Goal: Information Seeking & Learning: Compare options

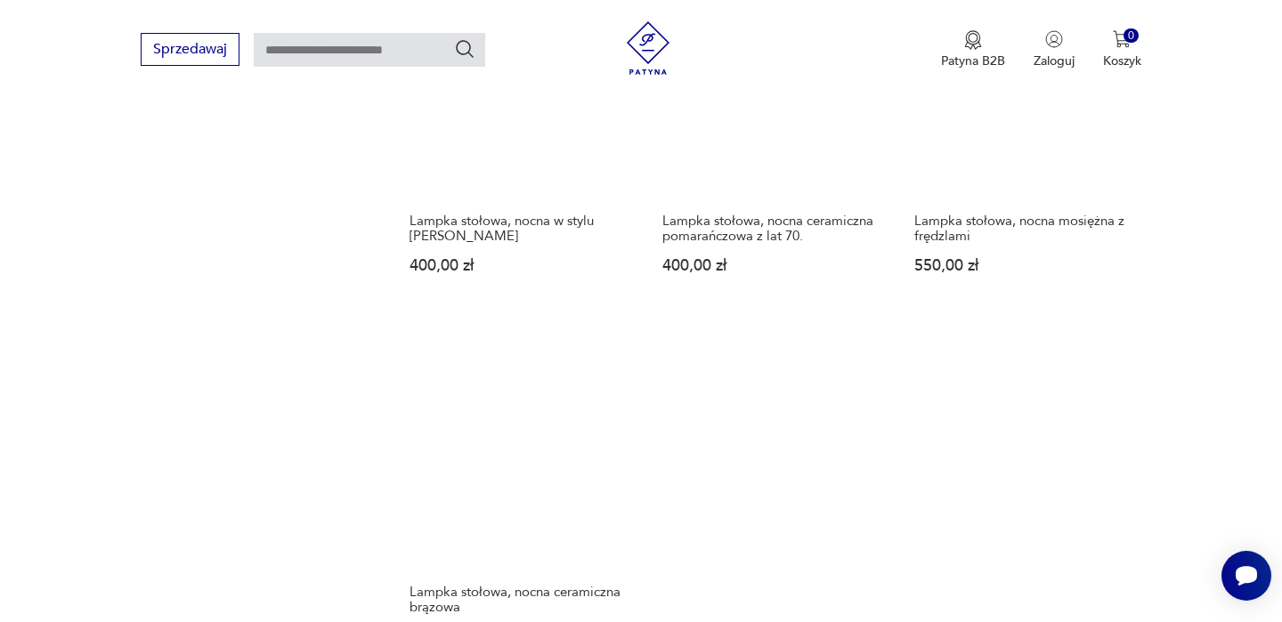
scroll to position [2629, 0]
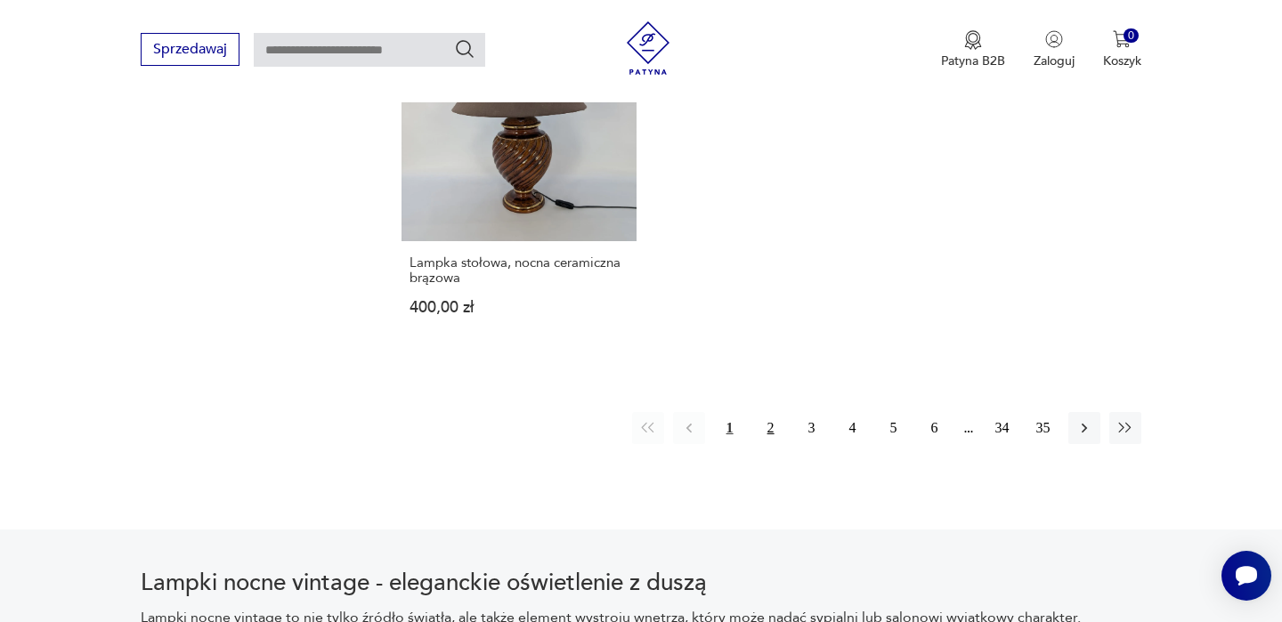
click at [770, 412] on button "2" at bounding box center [771, 428] width 32 height 32
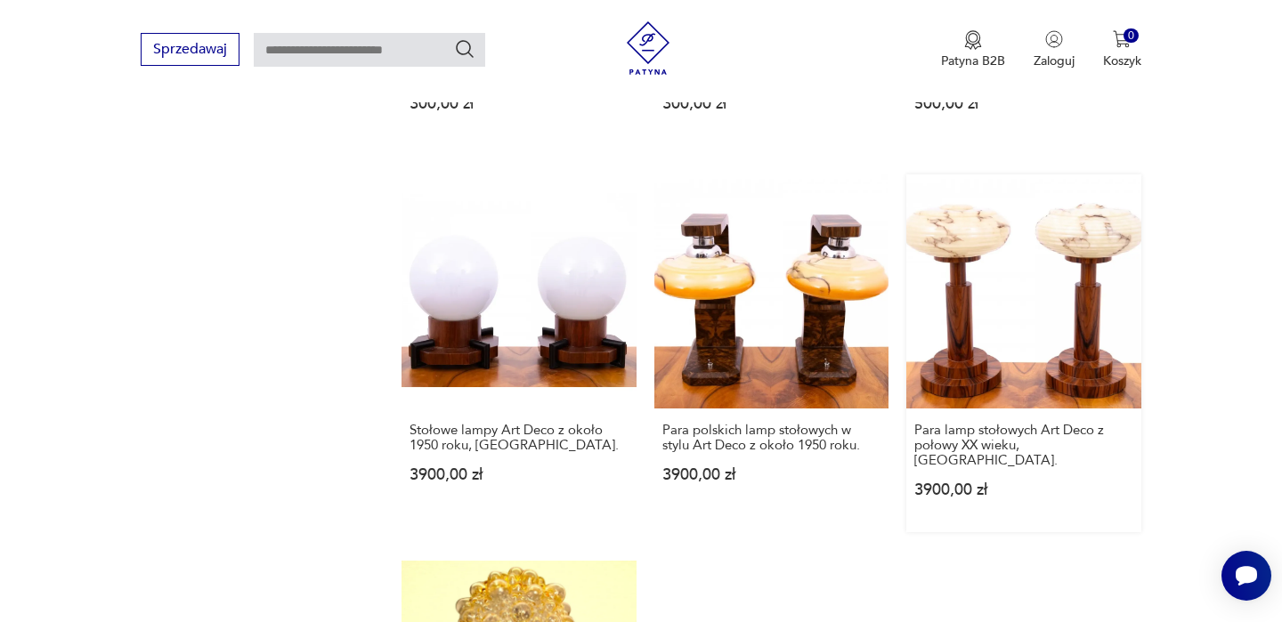
scroll to position [2480, 0]
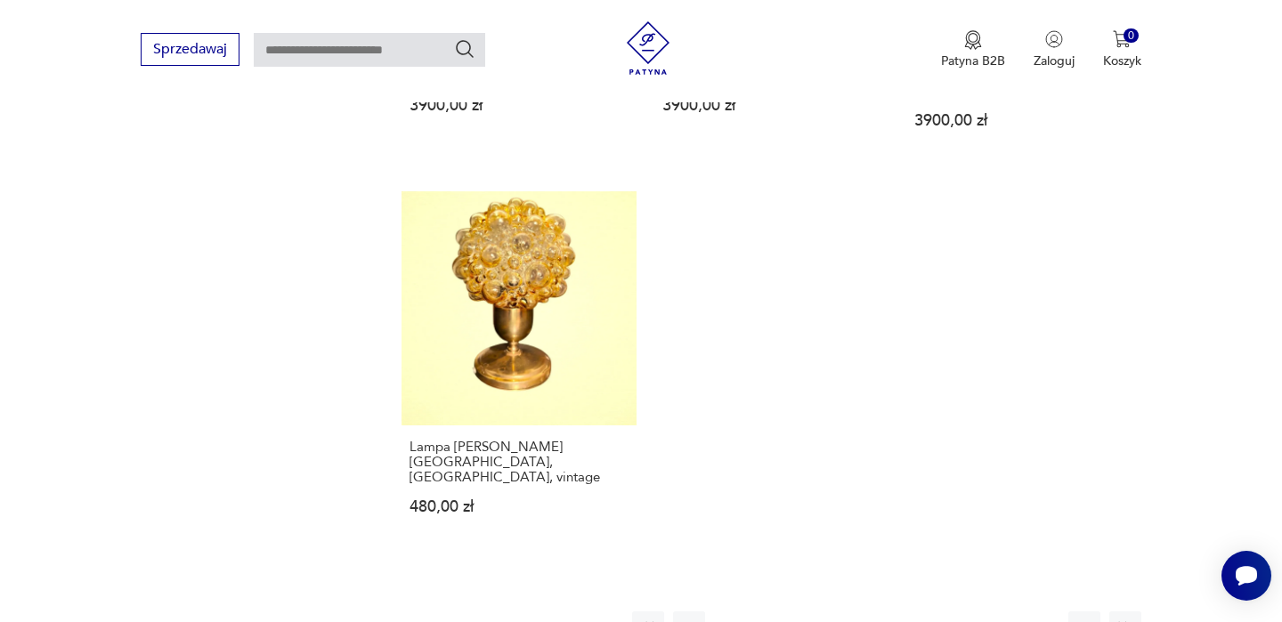
click at [807, 612] on button "3" at bounding box center [812, 628] width 32 height 32
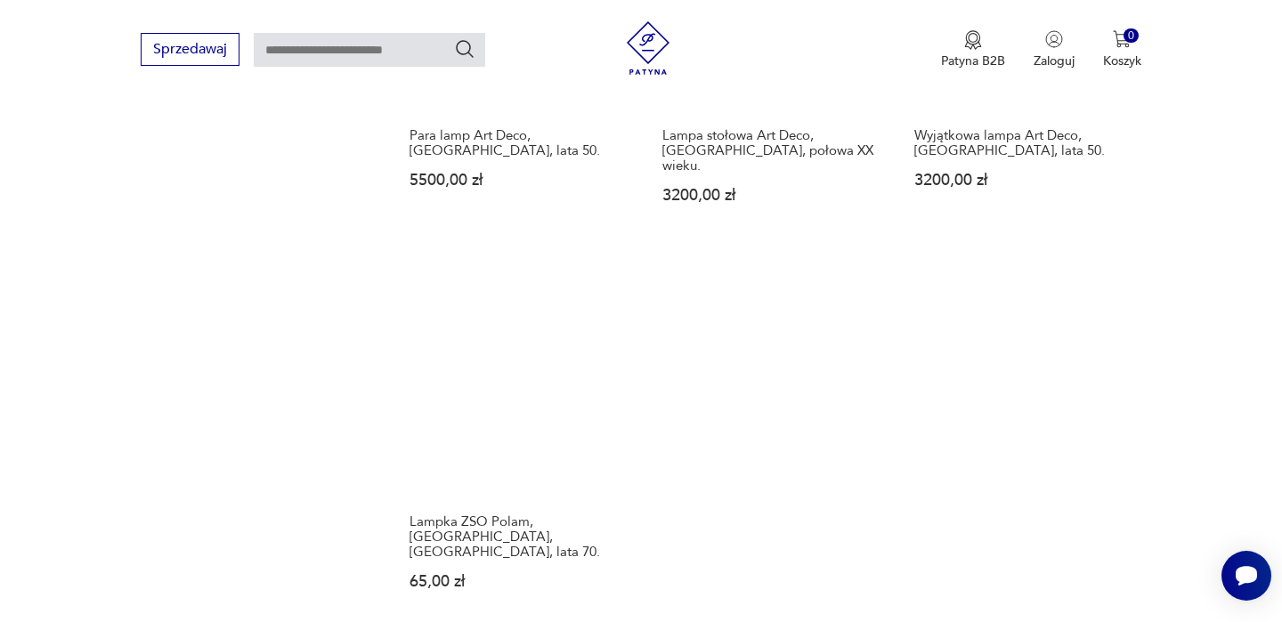
scroll to position [2526, 0]
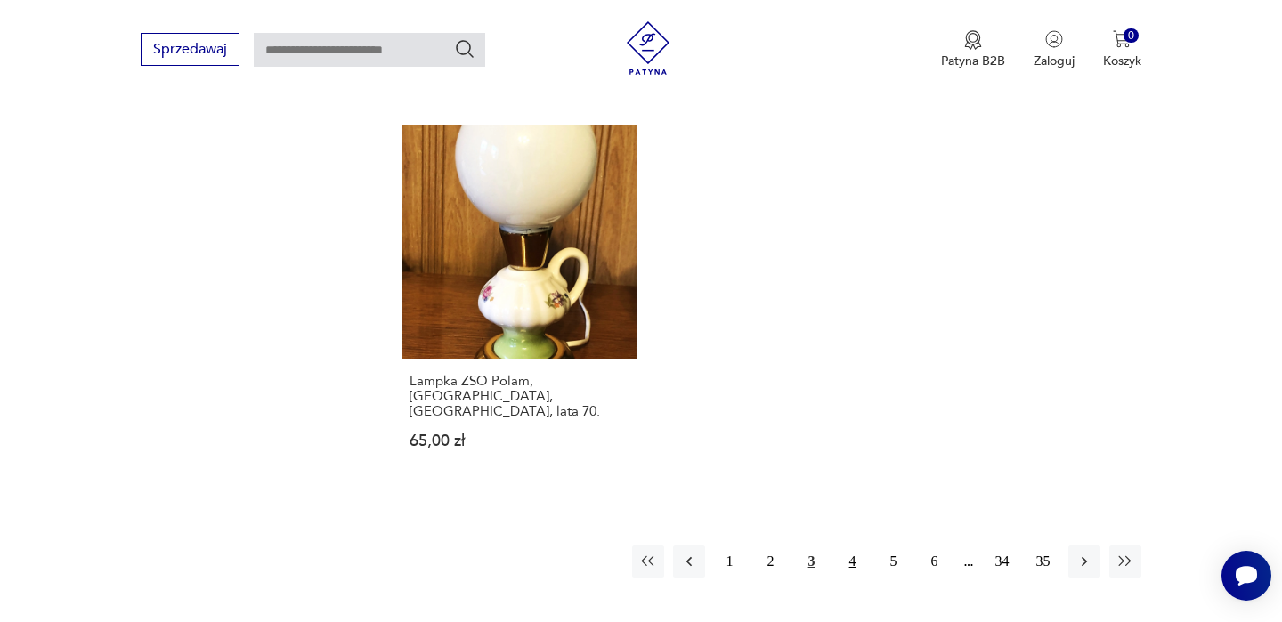
click at [848, 546] on button "4" at bounding box center [853, 562] width 32 height 32
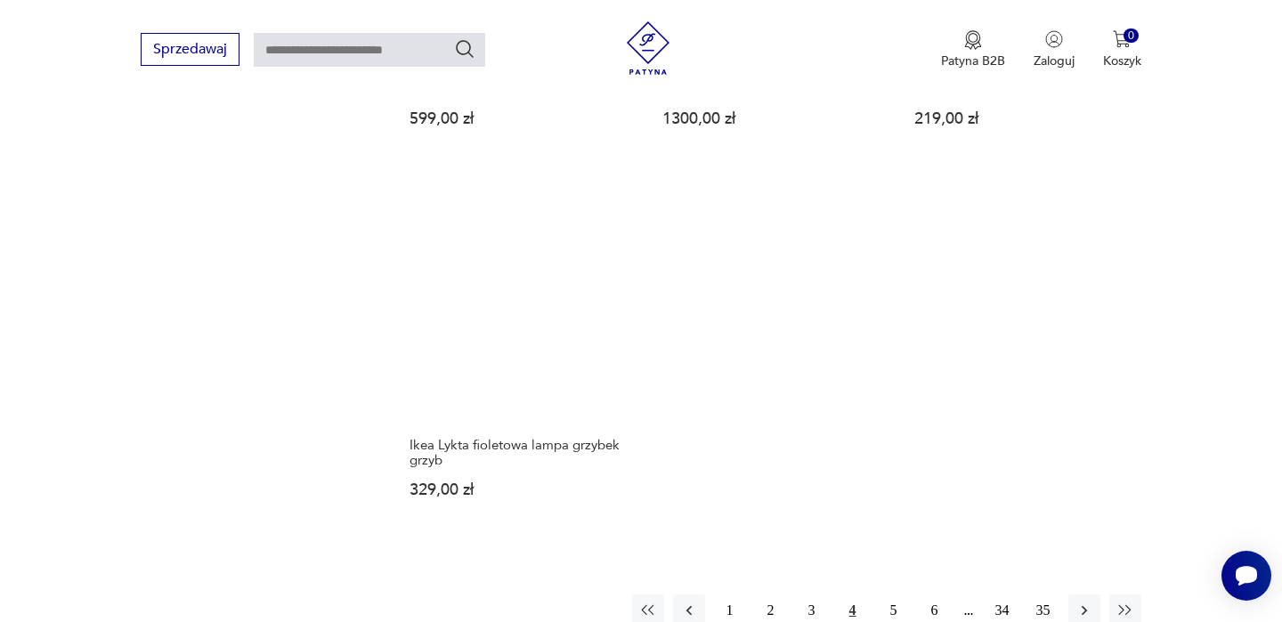
scroll to position [2636, 0]
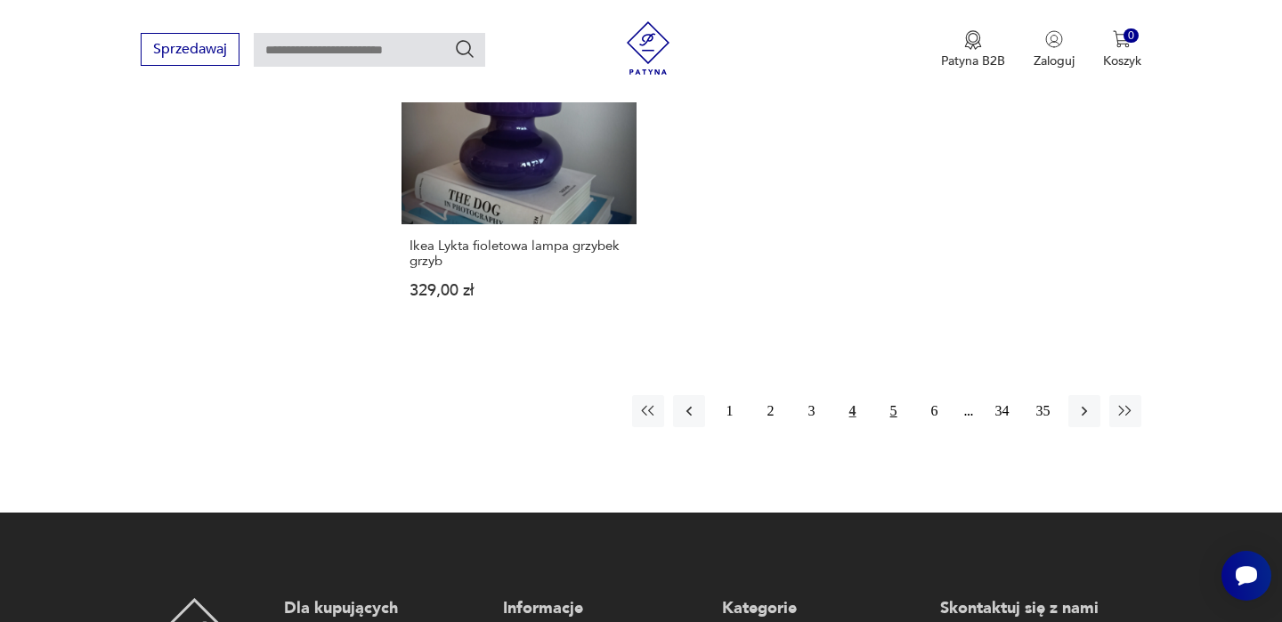
click at [892, 418] on button "5" at bounding box center [894, 411] width 32 height 32
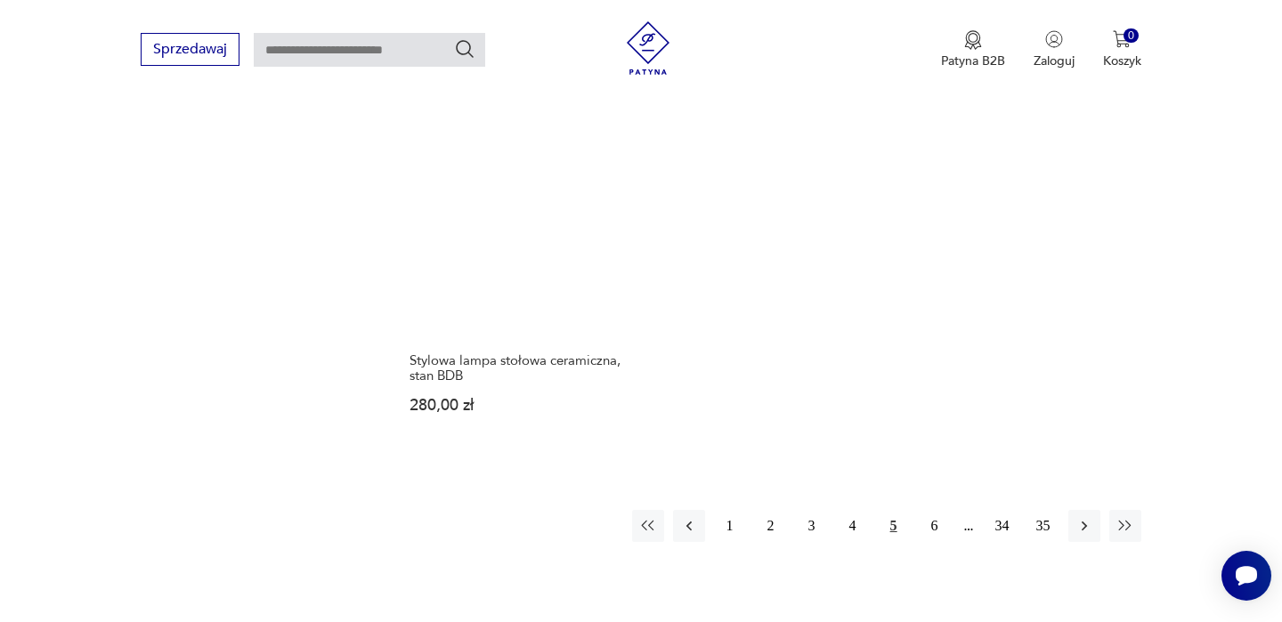
scroll to position [2702, 0]
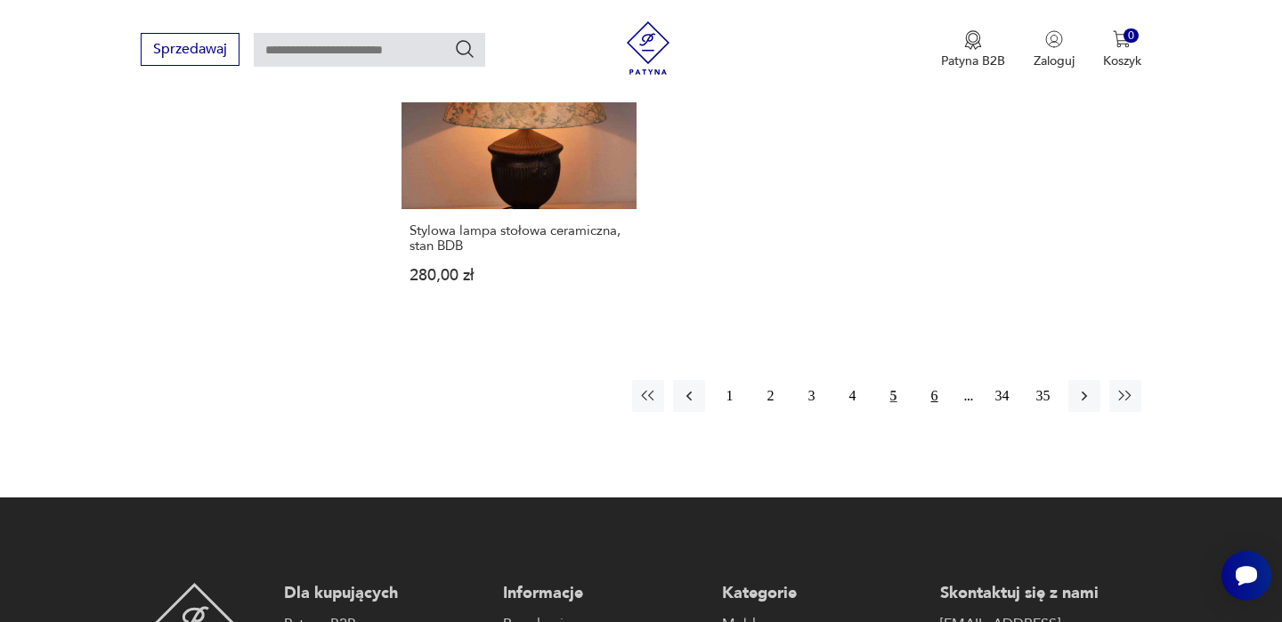
click at [940, 380] on button "6" at bounding box center [935, 396] width 32 height 32
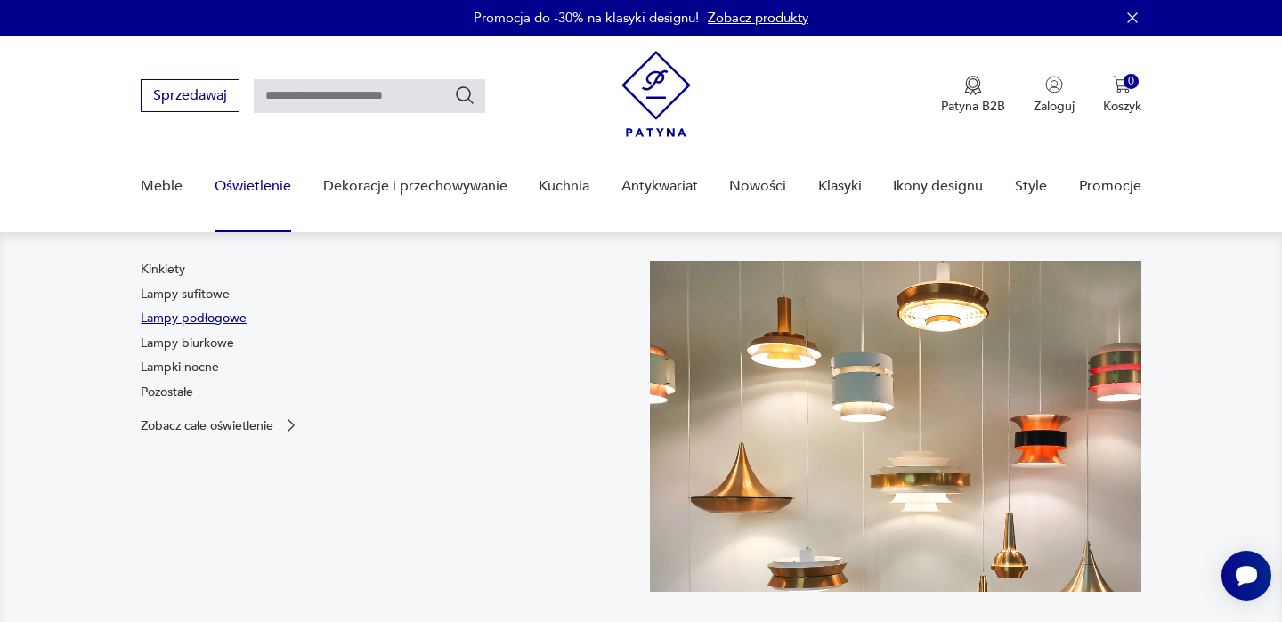
click at [199, 314] on link "Lampy podłogowe" at bounding box center [194, 319] width 106 height 18
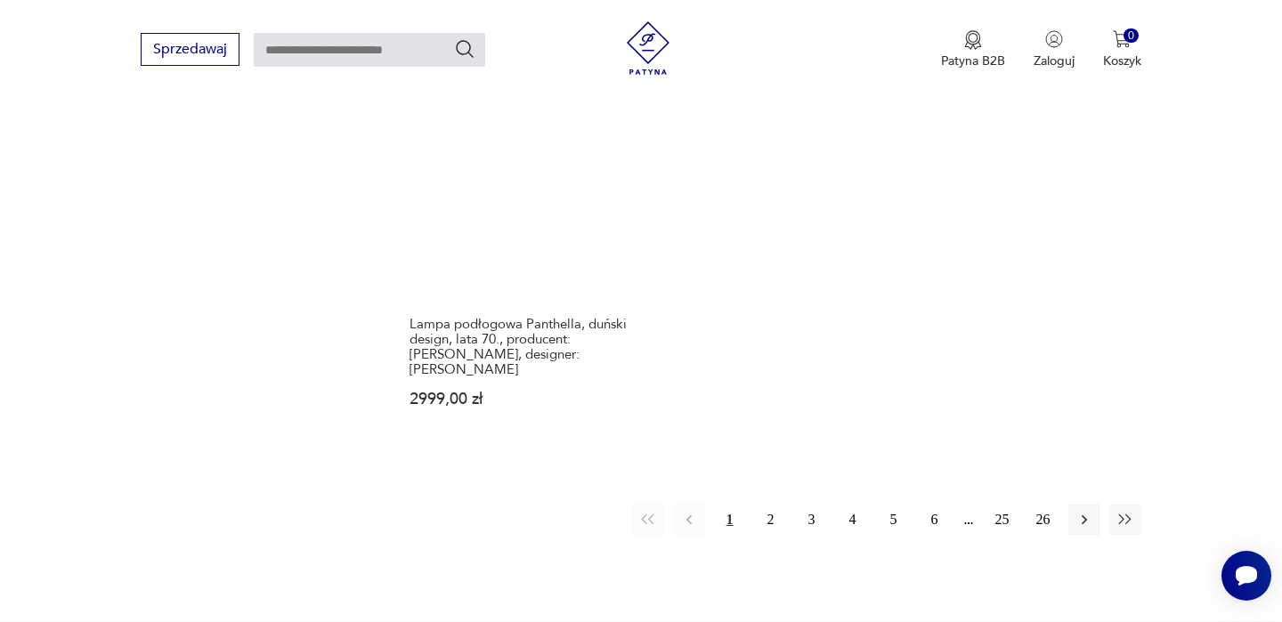
scroll to position [2673, 0]
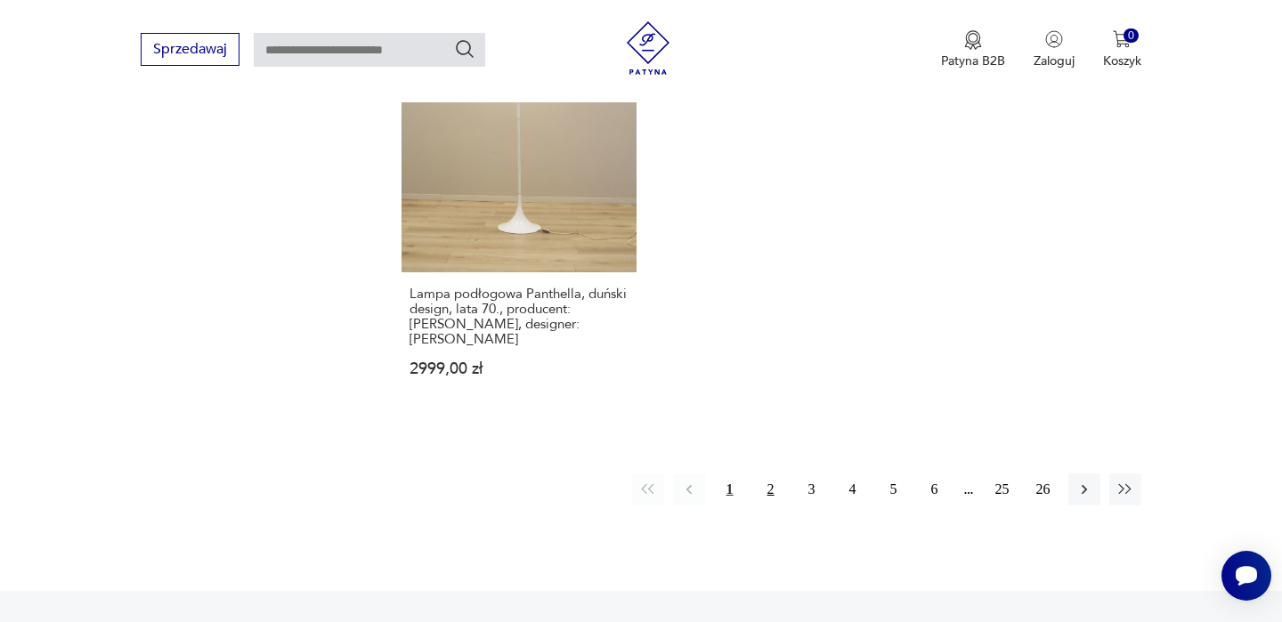
click at [770, 474] on button "2" at bounding box center [771, 490] width 32 height 32
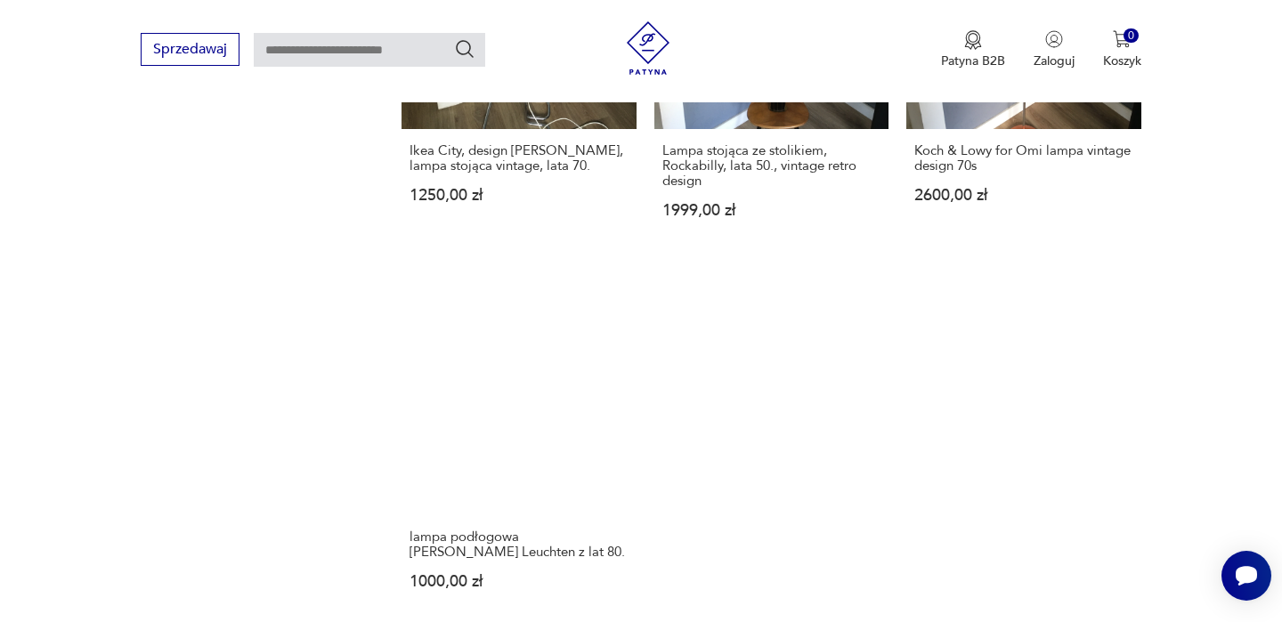
scroll to position [2682, 0]
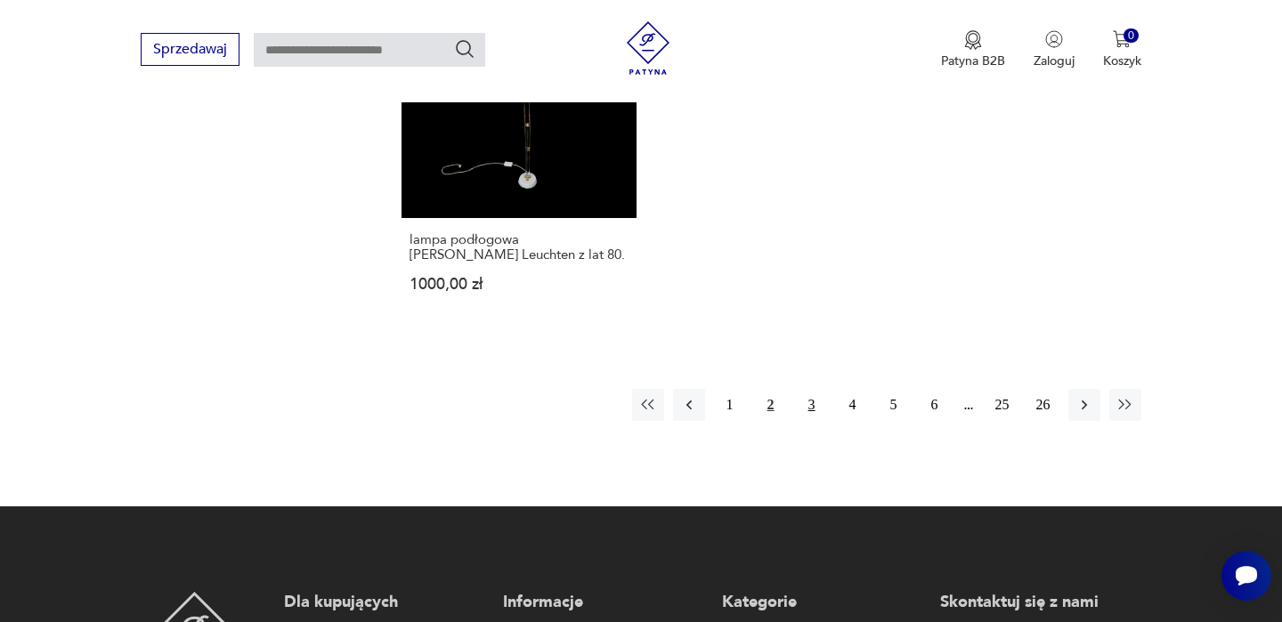
click at [815, 389] on button "3" at bounding box center [812, 405] width 32 height 32
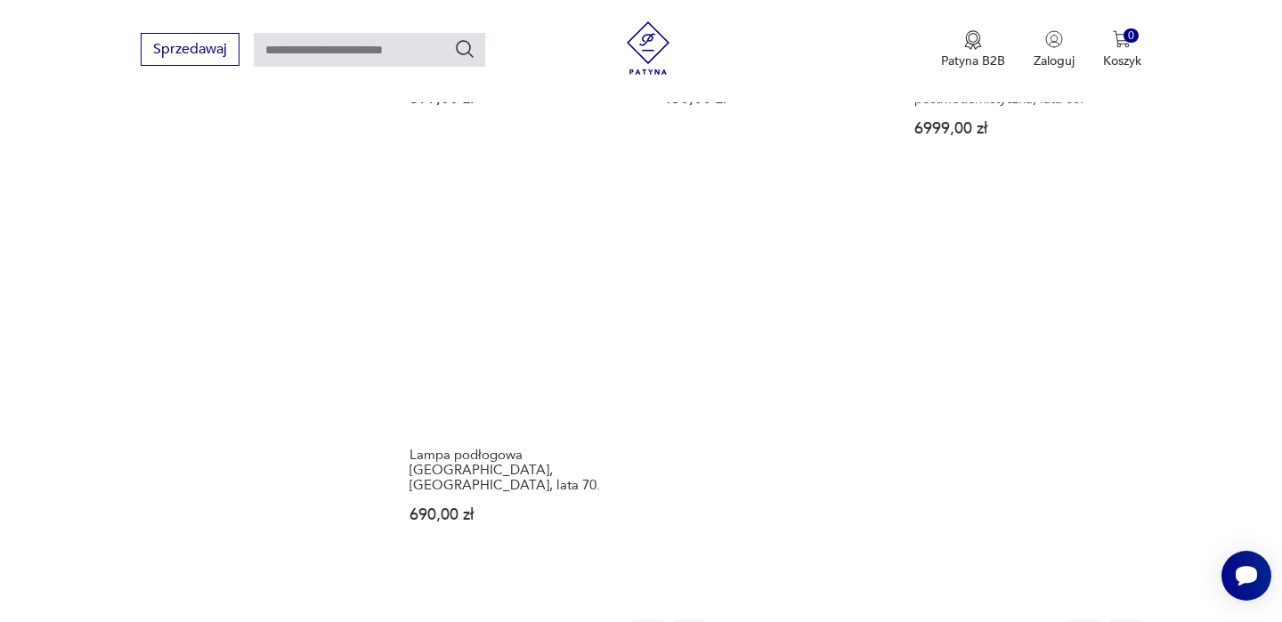
scroll to position [2573, 0]
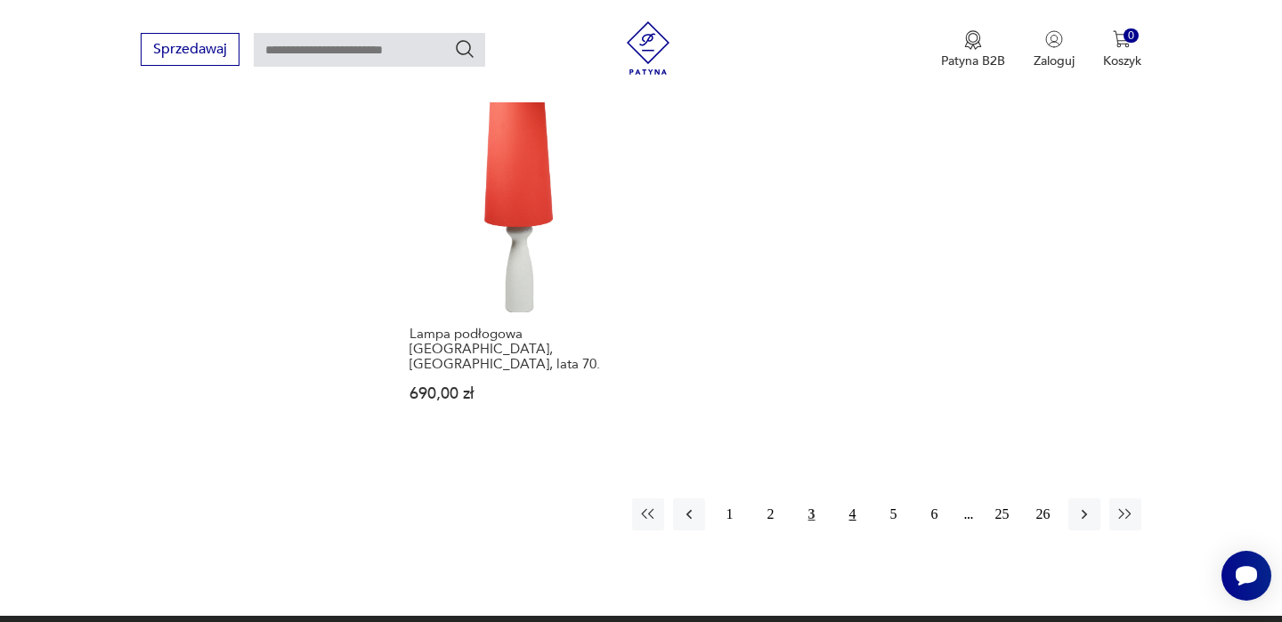
click at [859, 499] on button "4" at bounding box center [853, 515] width 32 height 32
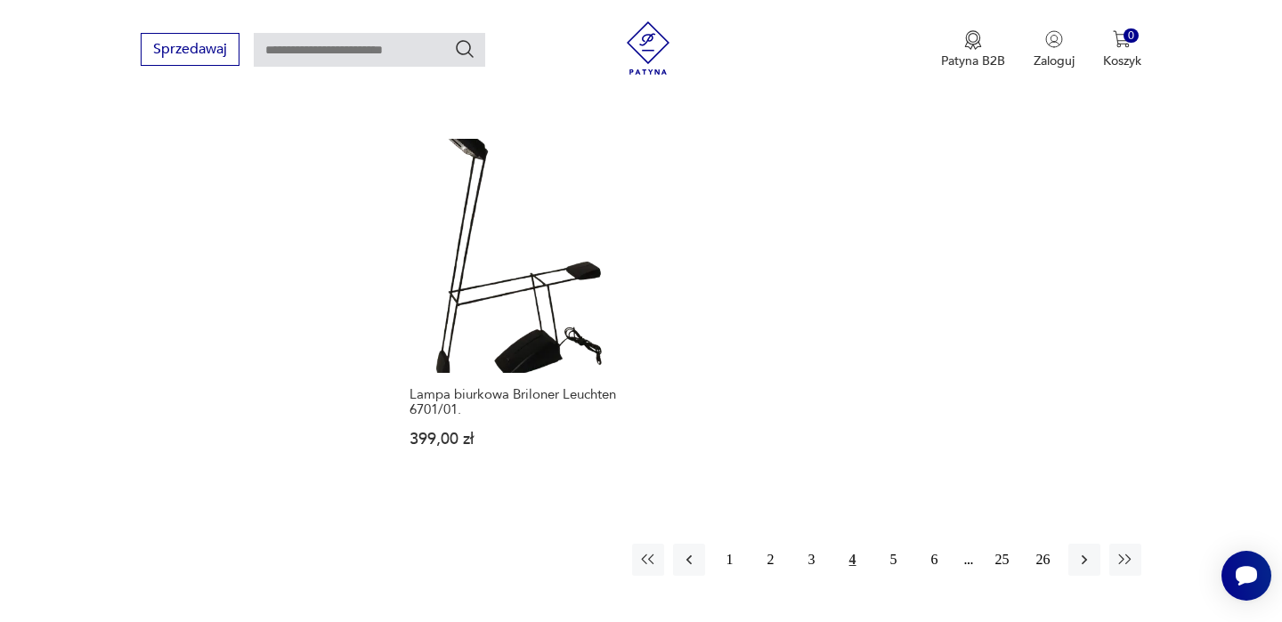
scroll to position [2537, 0]
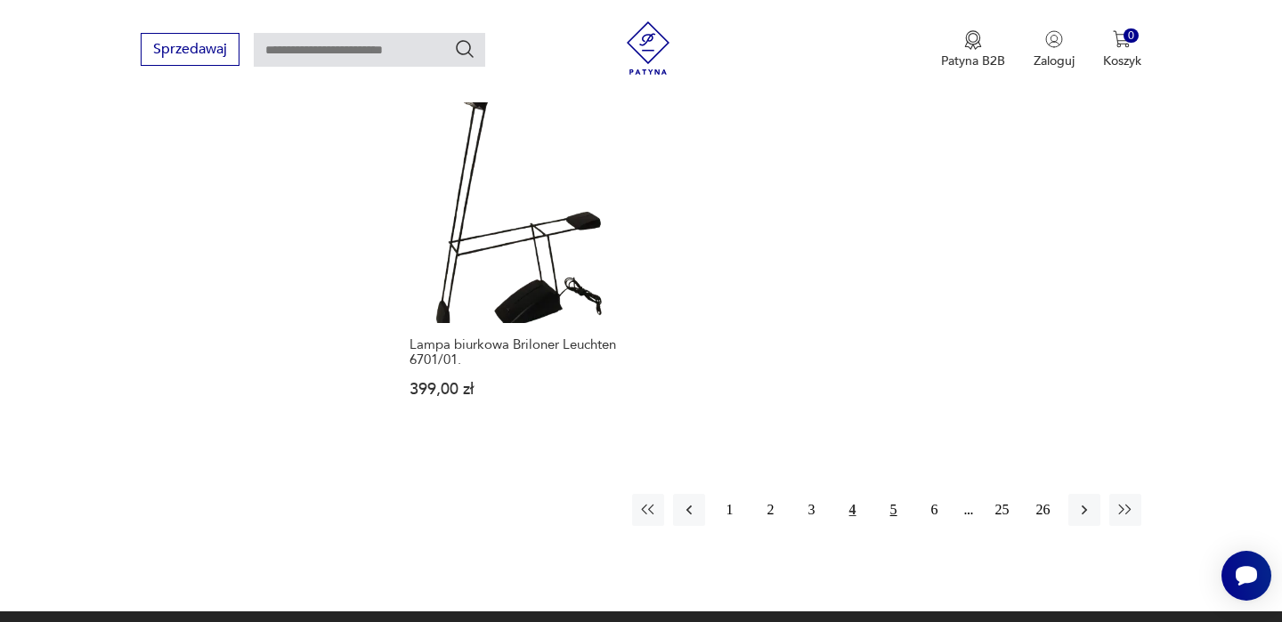
click at [894, 499] on button "5" at bounding box center [894, 510] width 32 height 32
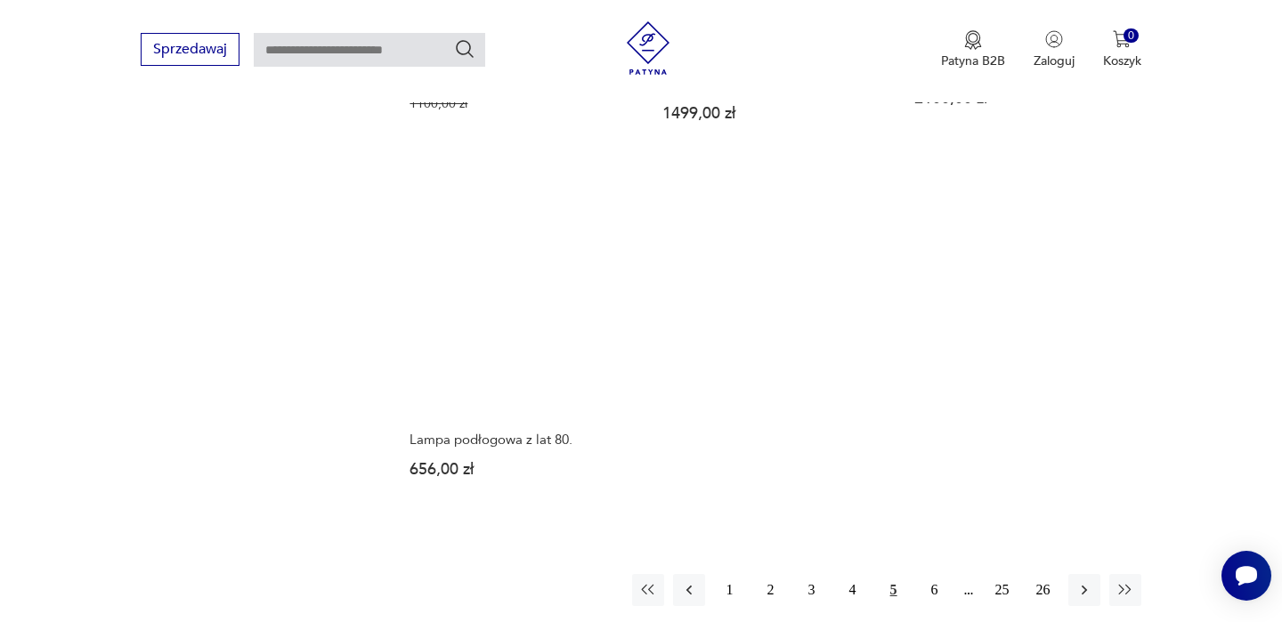
scroll to position [2666, 0]
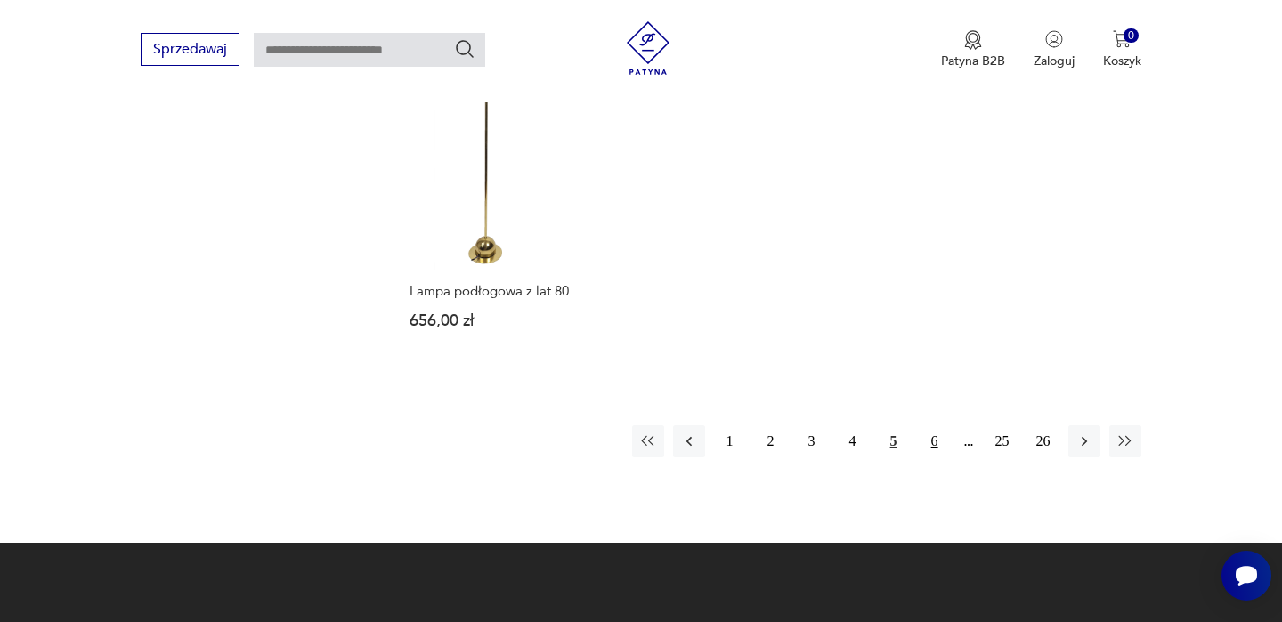
click at [932, 426] on button "6" at bounding box center [935, 442] width 32 height 32
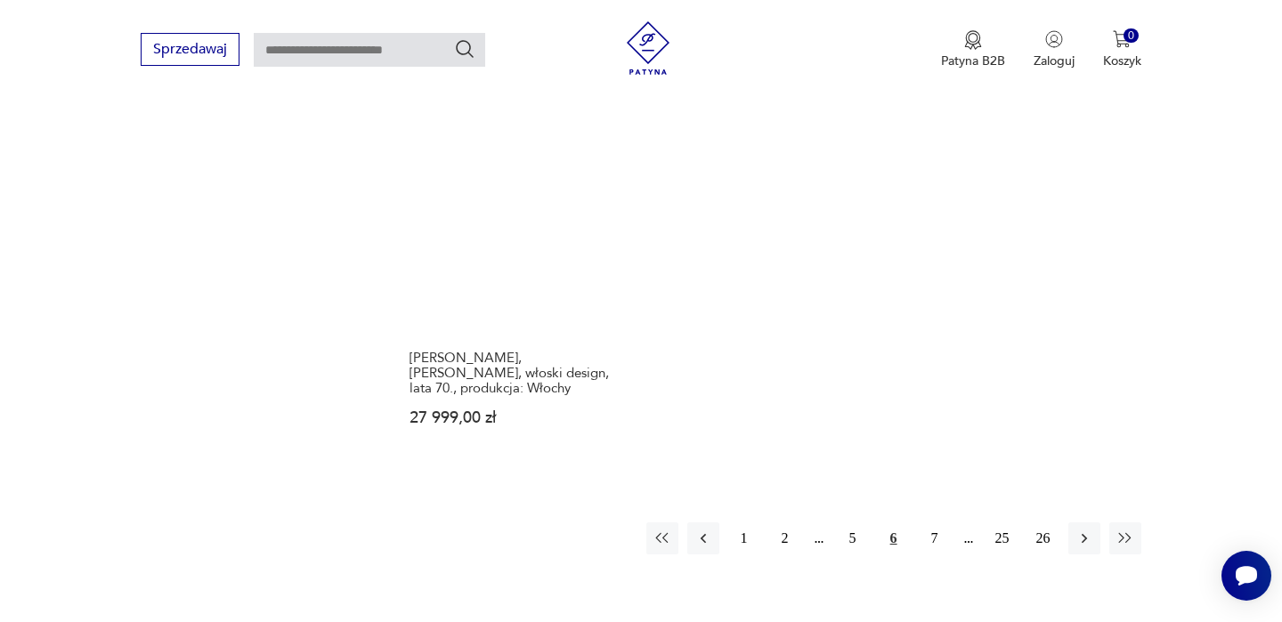
scroll to position [2763, 0]
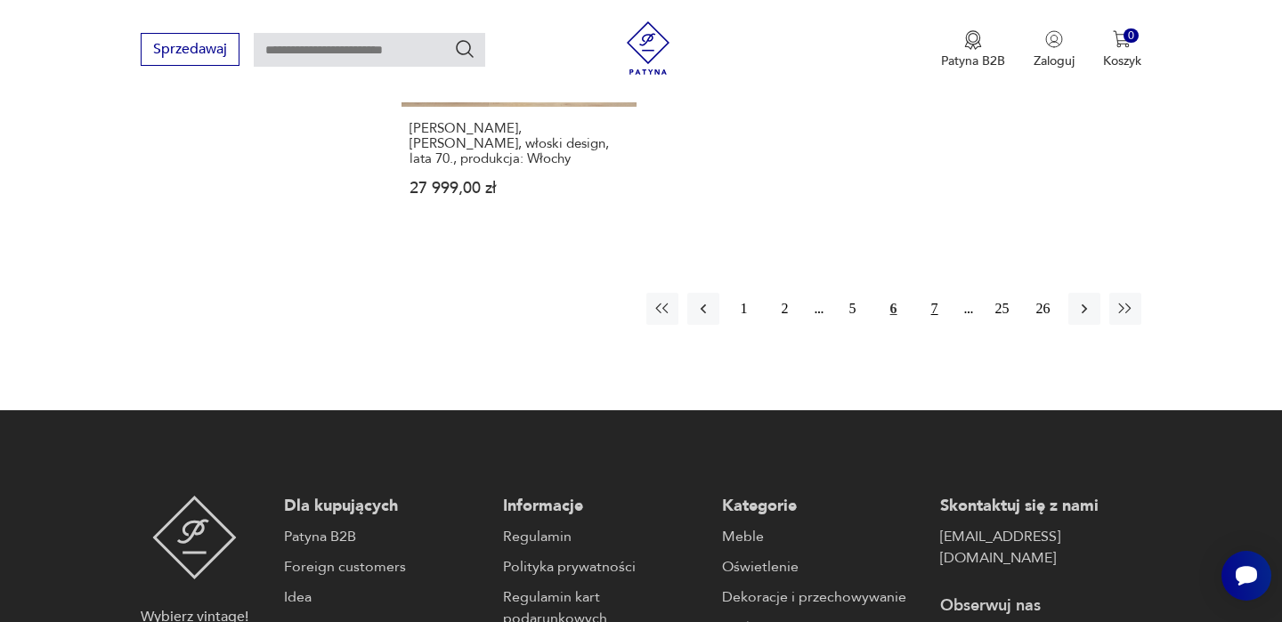
click at [934, 293] on button "7" at bounding box center [935, 309] width 32 height 32
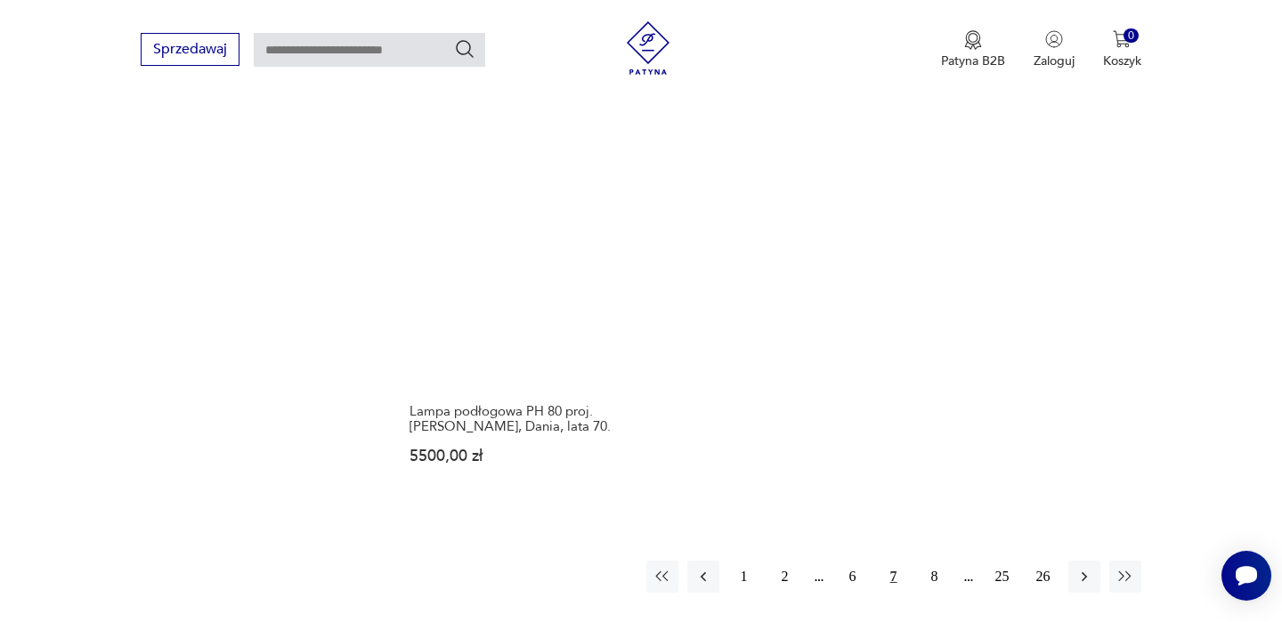
scroll to position [2518, 0]
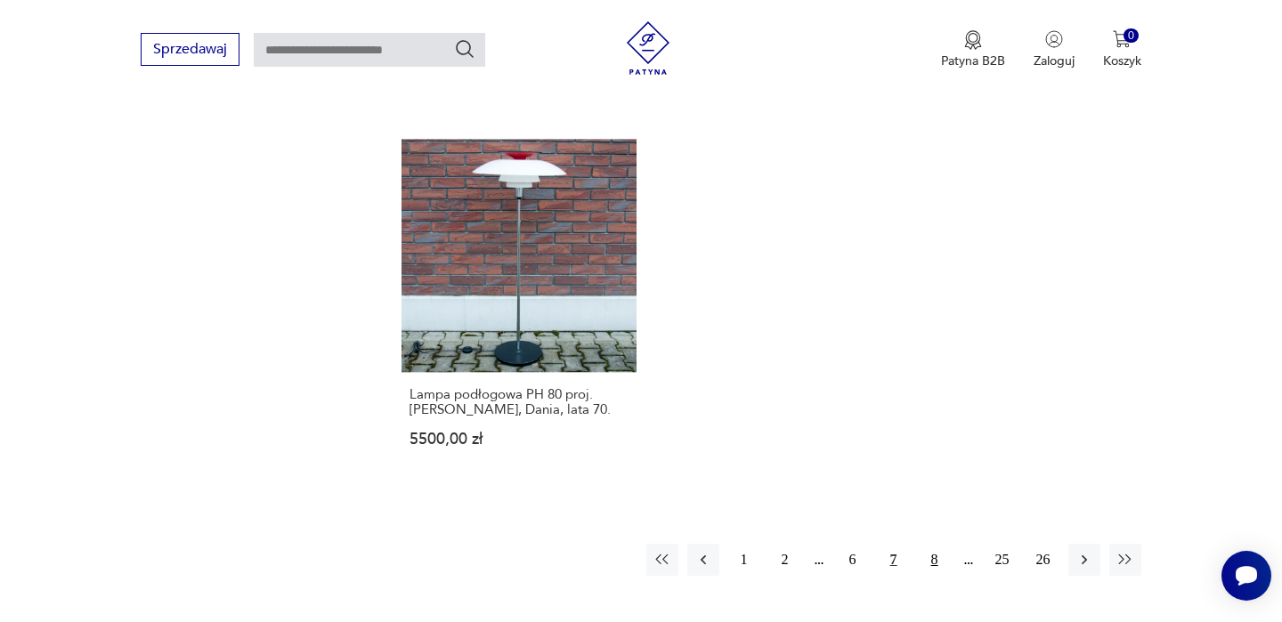
click at [936, 548] on button "8" at bounding box center [935, 560] width 32 height 32
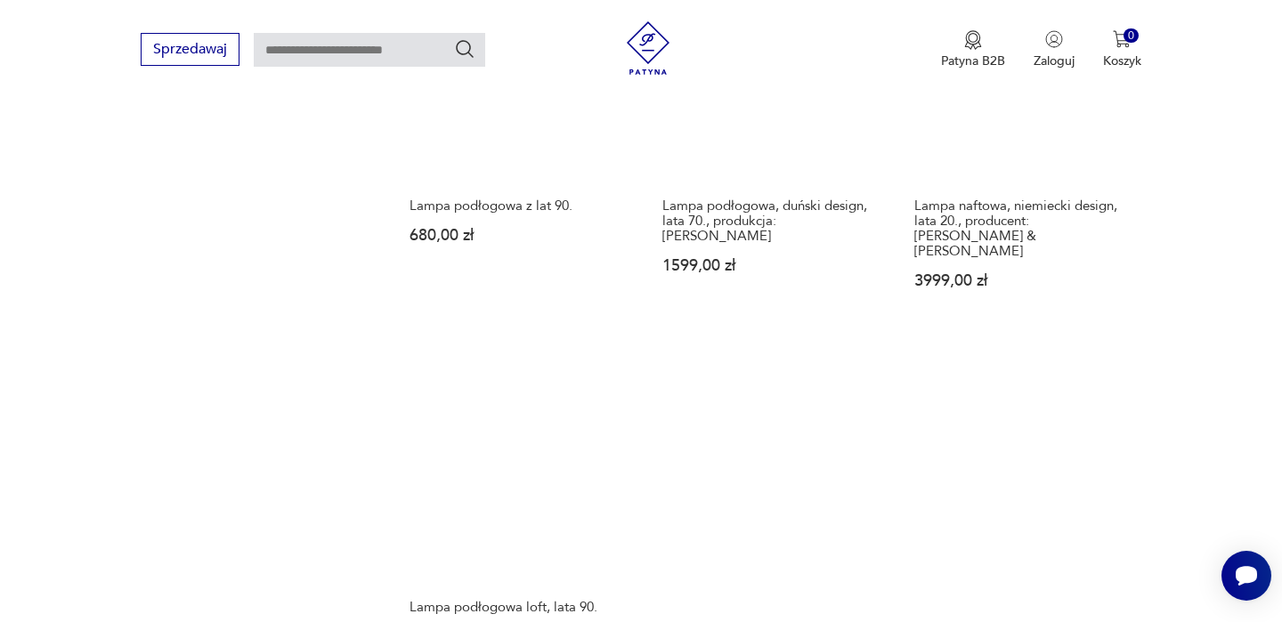
scroll to position [2565, 0]
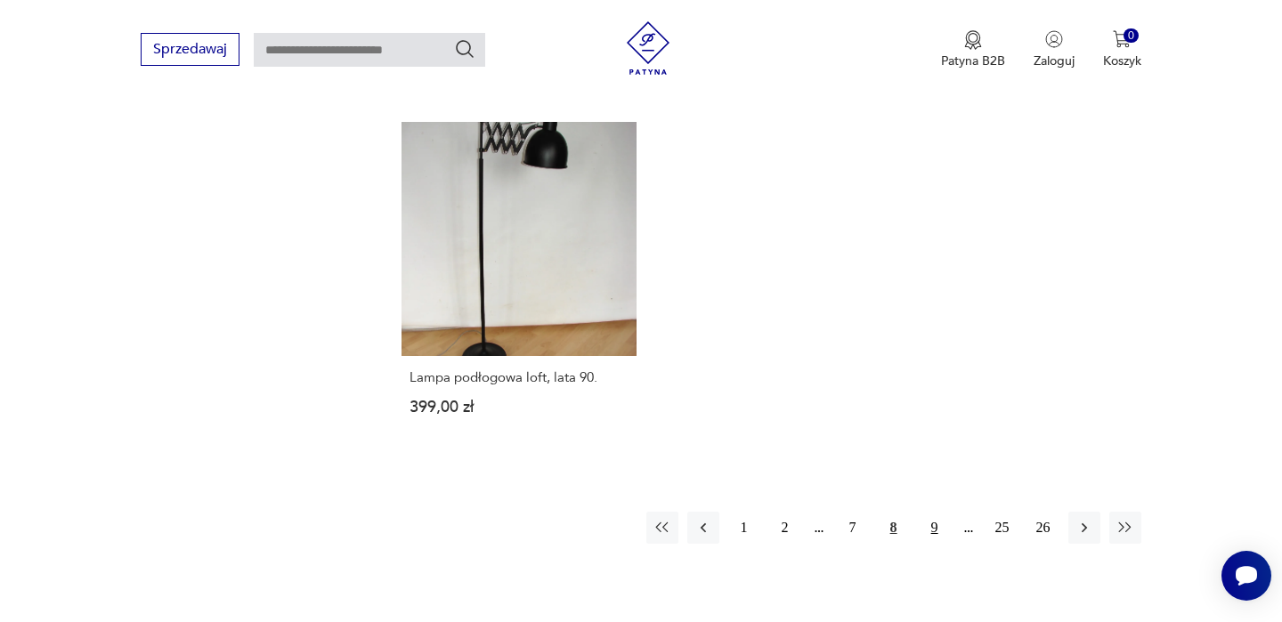
click at [935, 512] on button "9" at bounding box center [935, 528] width 32 height 32
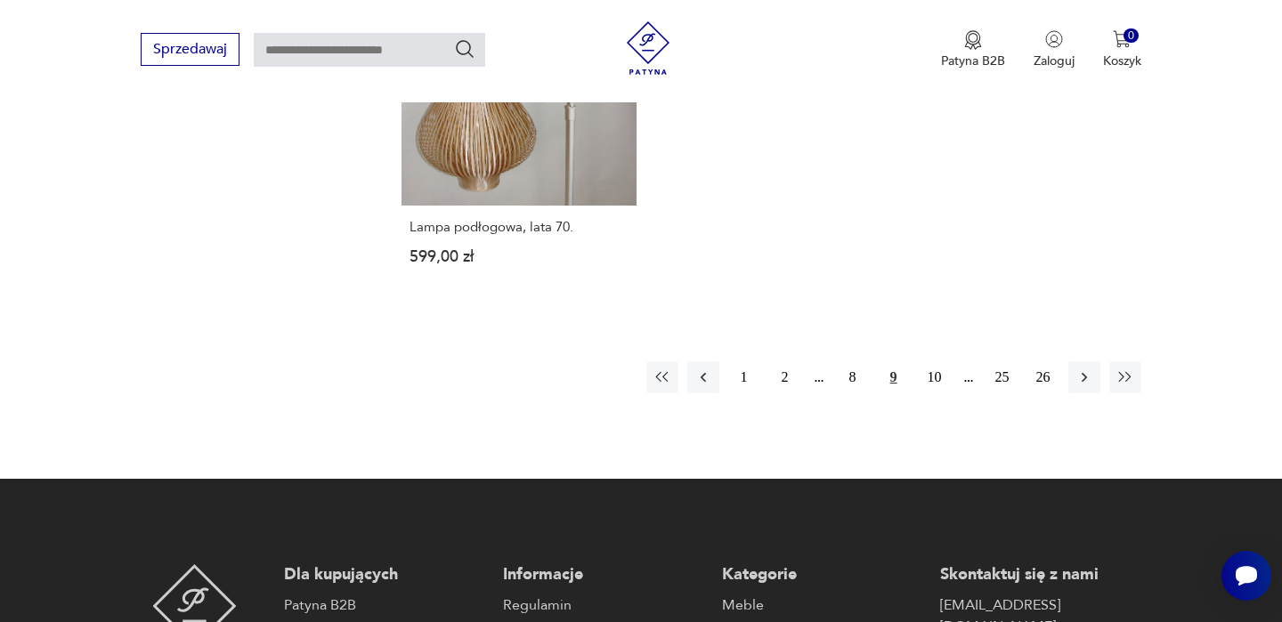
scroll to position [2723, 0]
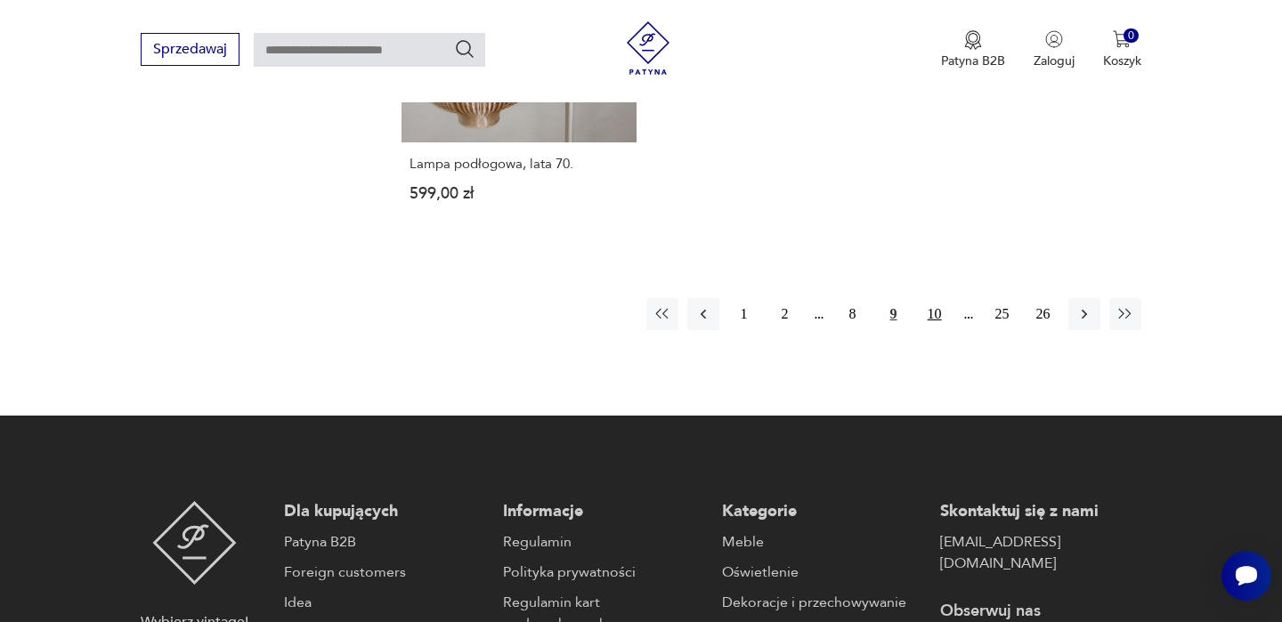
click at [934, 306] on button "10" at bounding box center [935, 314] width 32 height 32
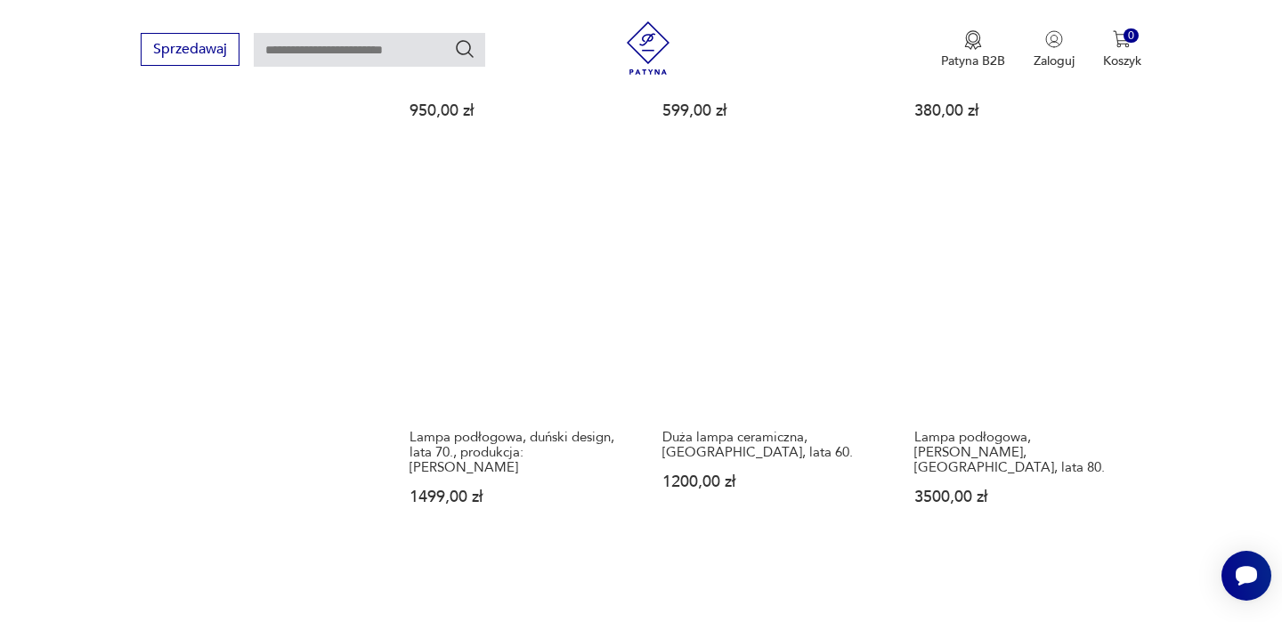
scroll to position [2490, 0]
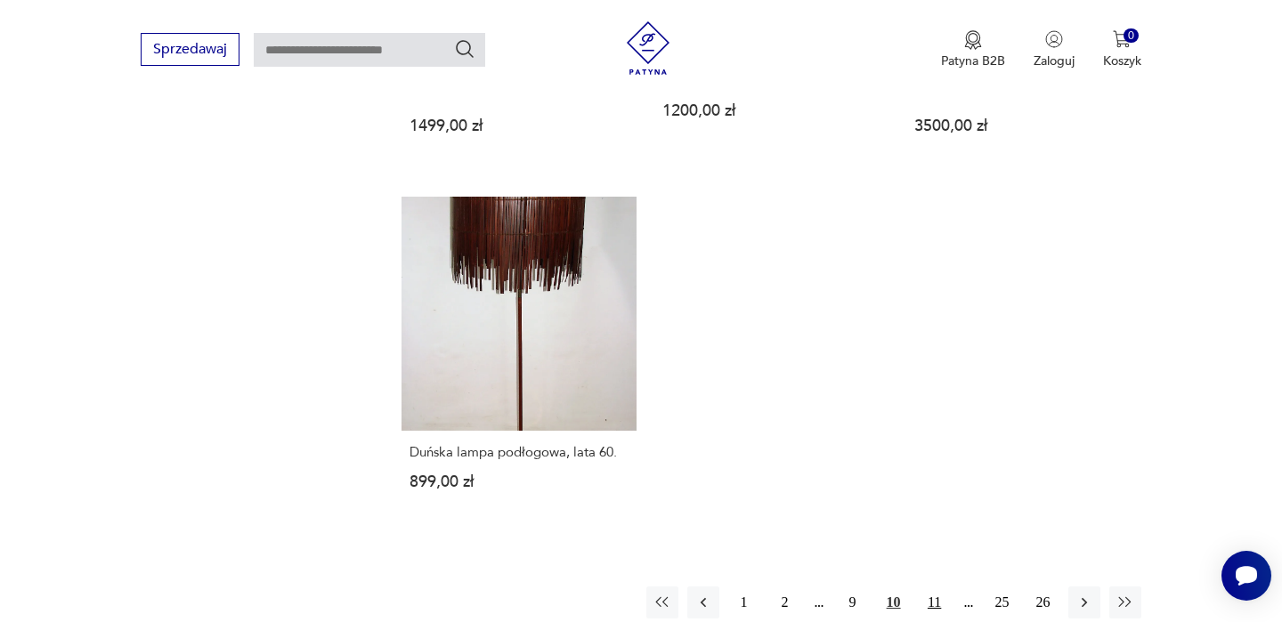
click at [934, 587] on button "11" at bounding box center [935, 603] width 32 height 32
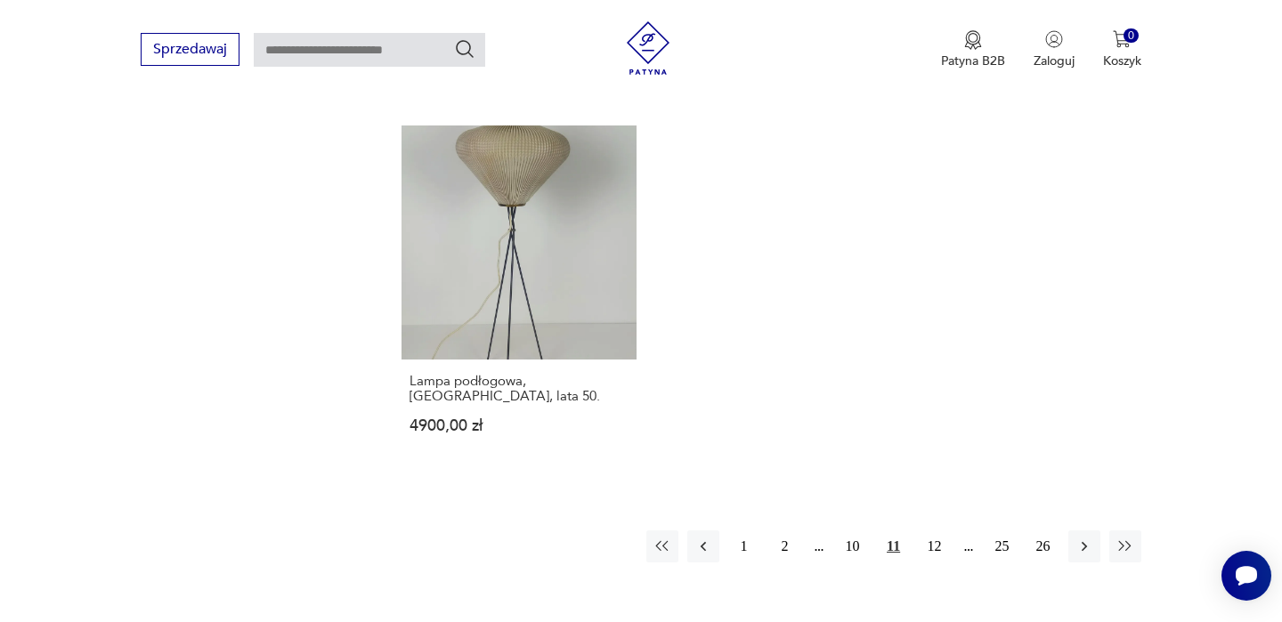
scroll to position [2533, 0]
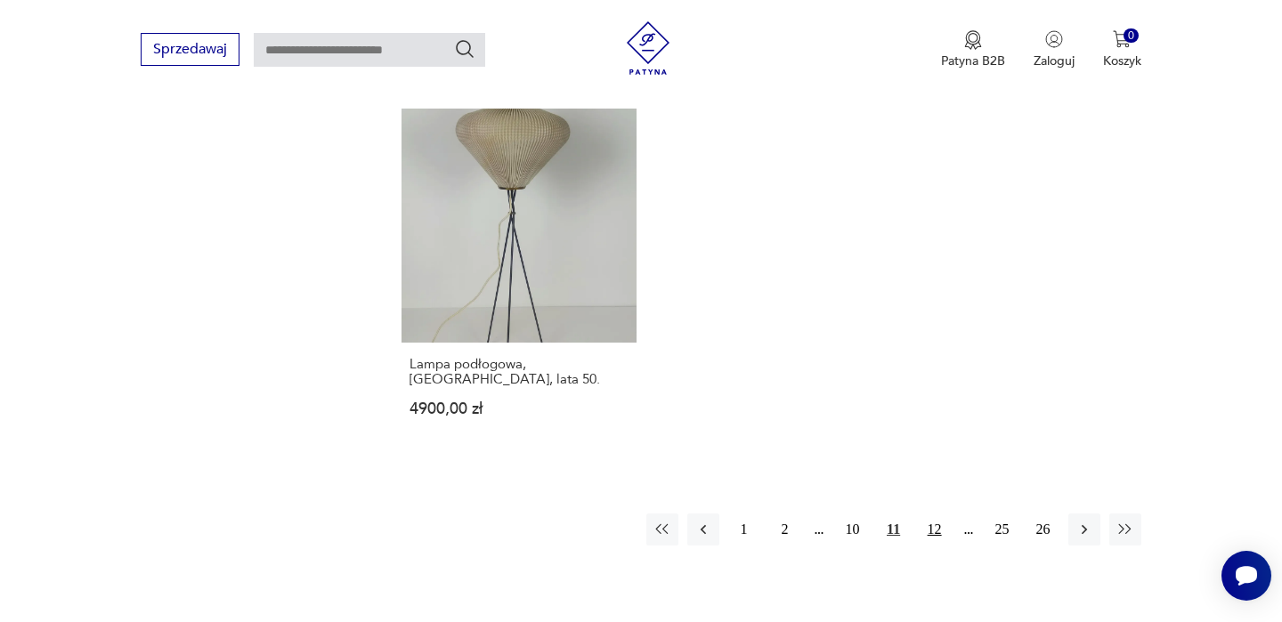
click at [936, 514] on button "12" at bounding box center [935, 530] width 32 height 32
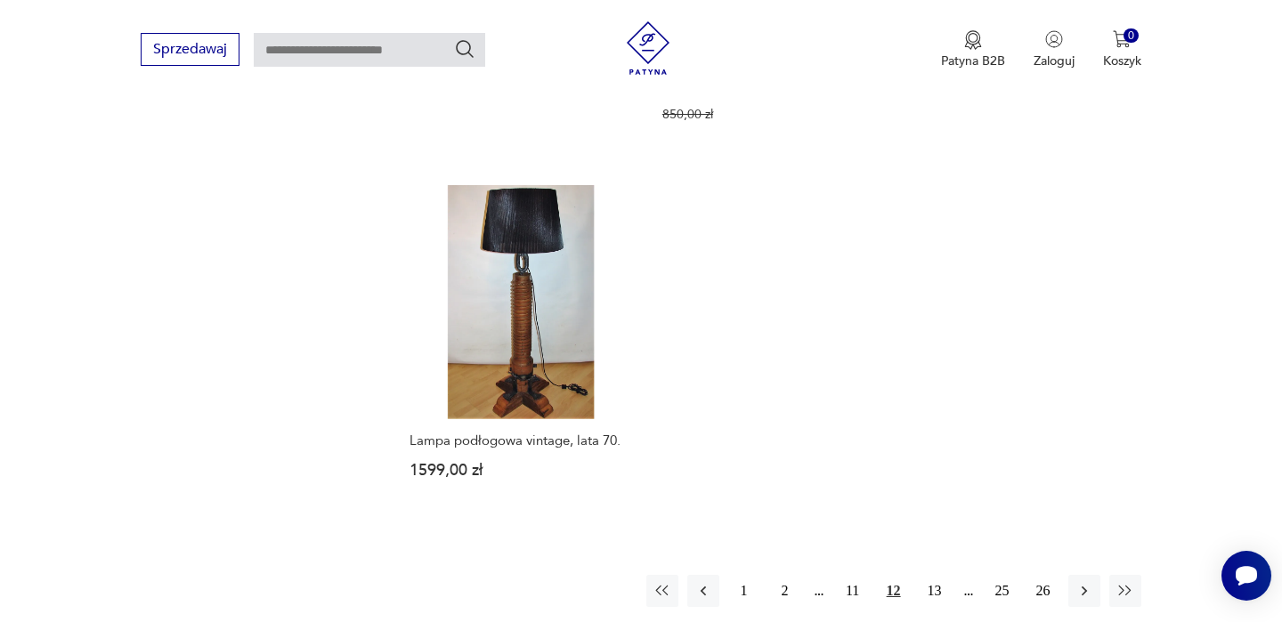
scroll to position [2652, 0]
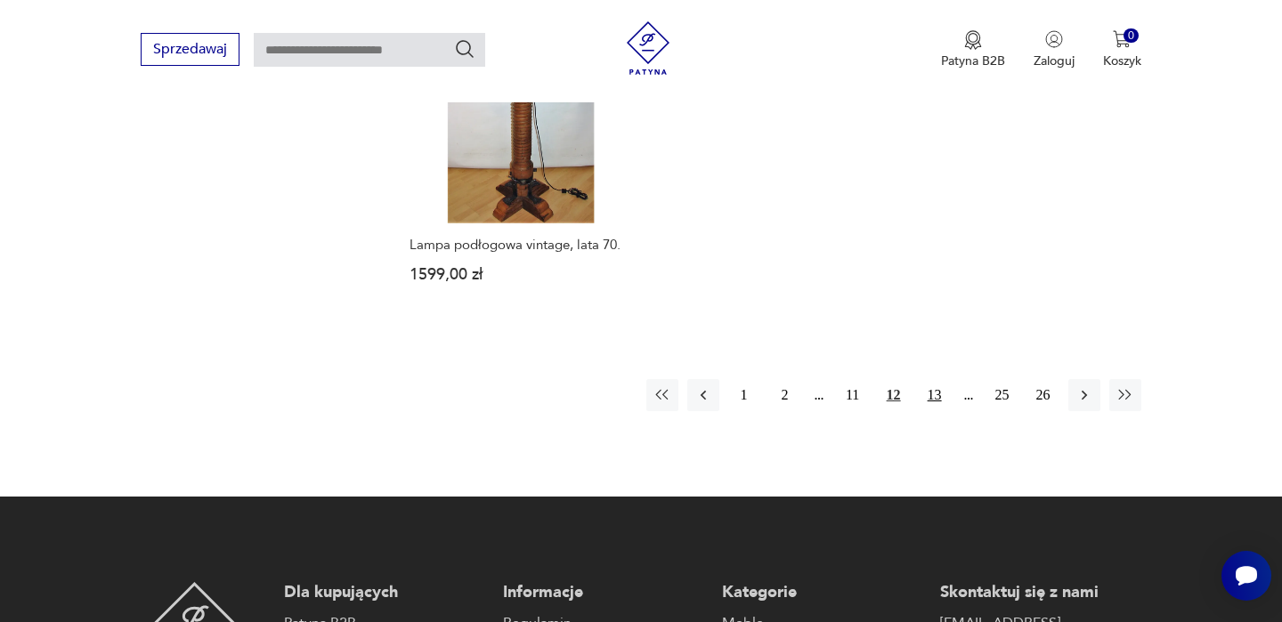
click at [941, 407] on button "13" at bounding box center [935, 395] width 32 height 32
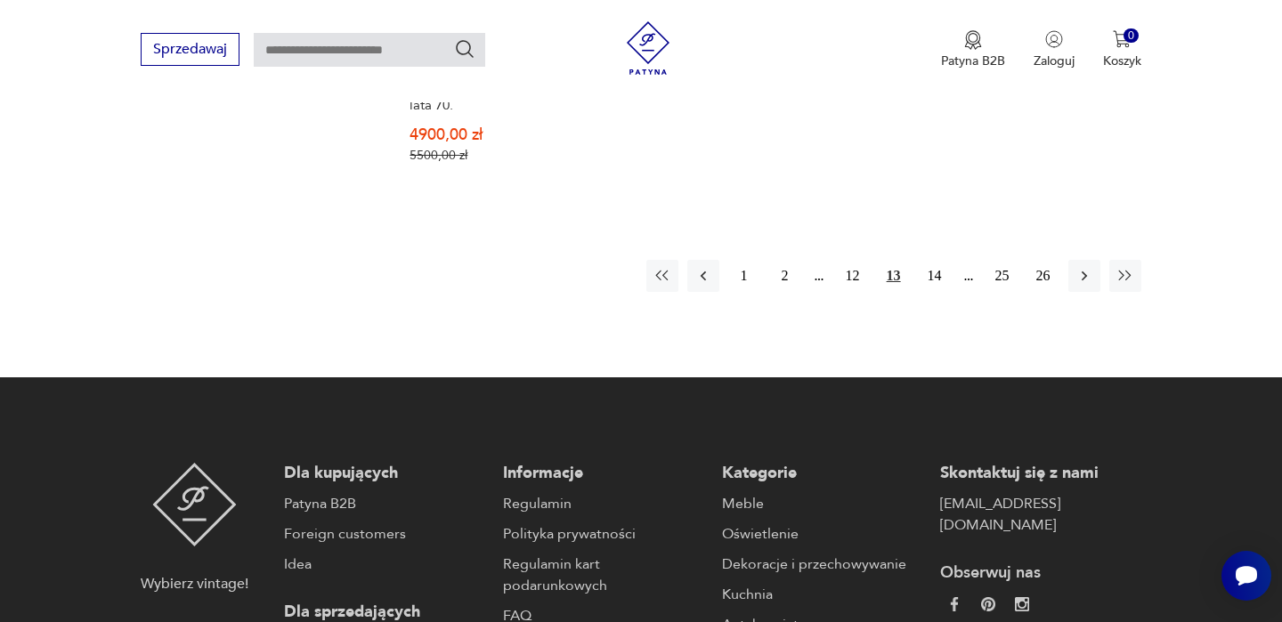
scroll to position [2568, 0]
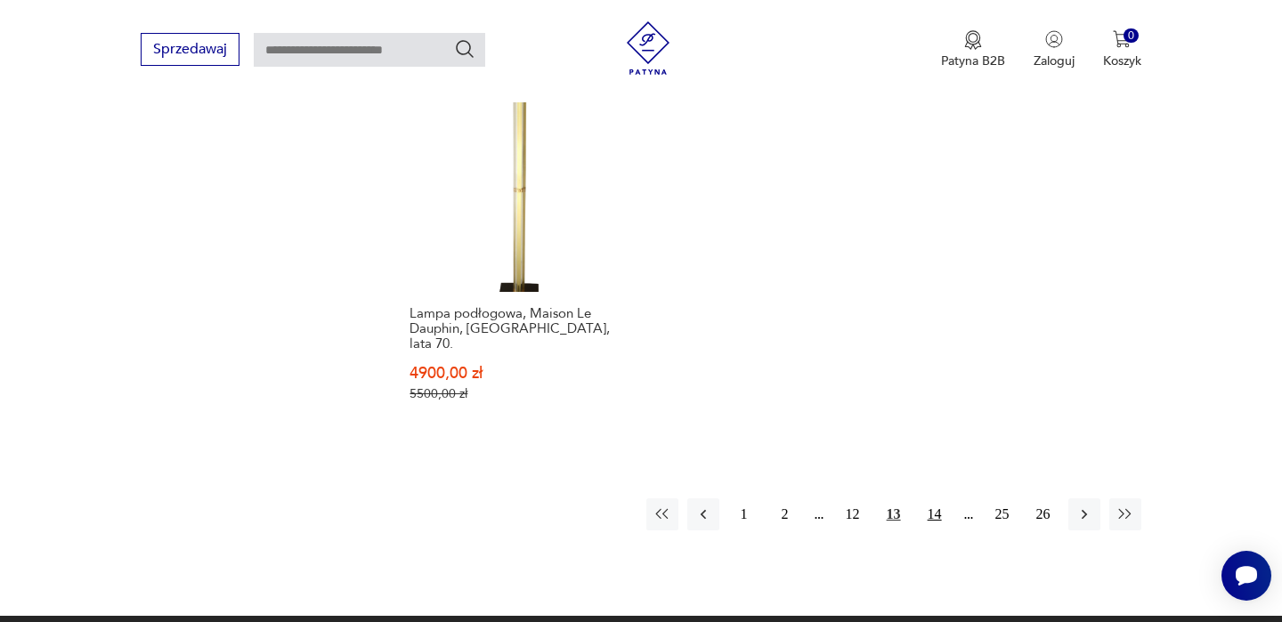
click at [939, 499] on button "14" at bounding box center [935, 515] width 32 height 32
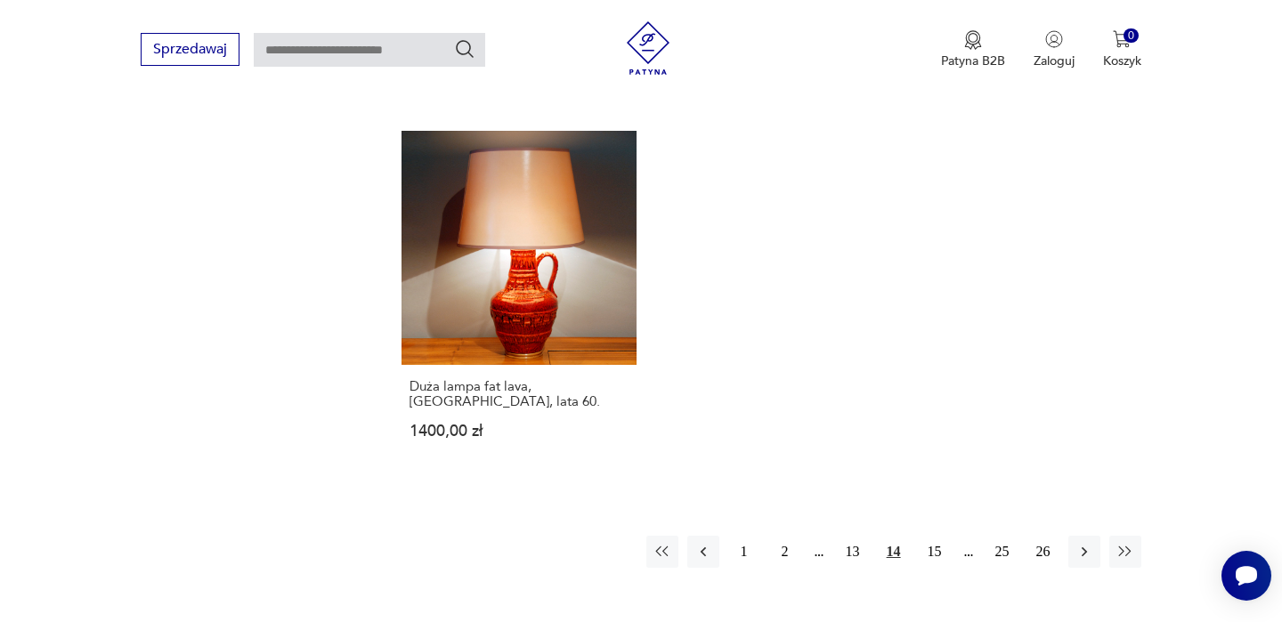
scroll to position [2534, 0]
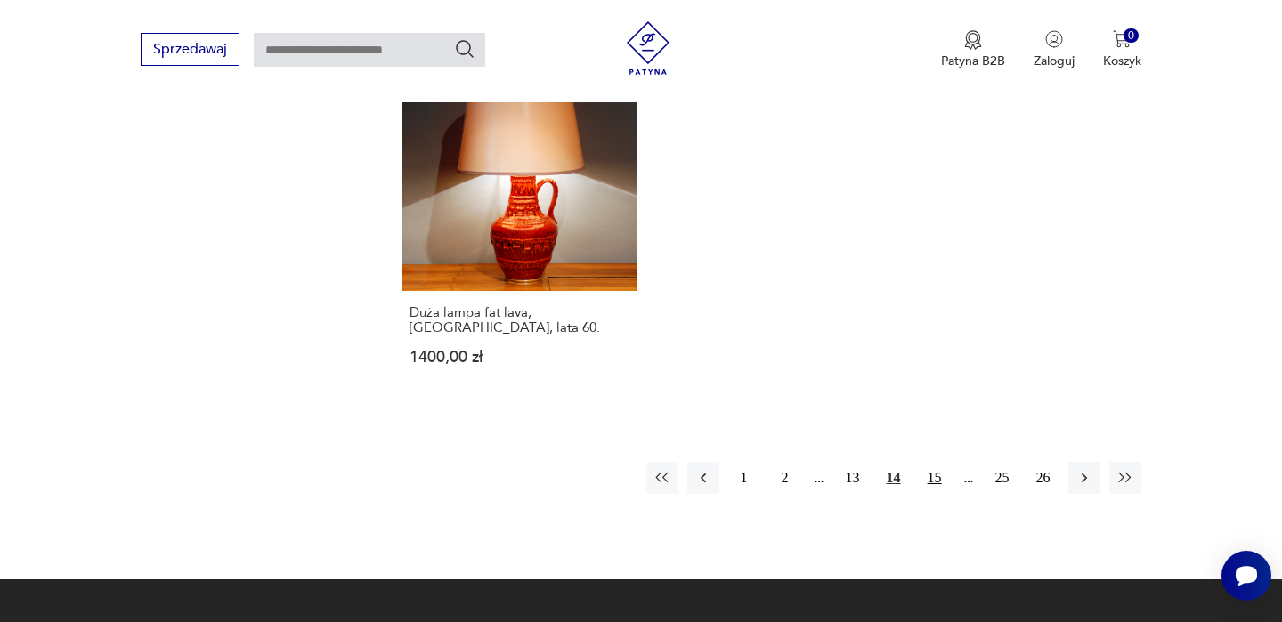
click at [941, 466] on button "15" at bounding box center [935, 478] width 32 height 32
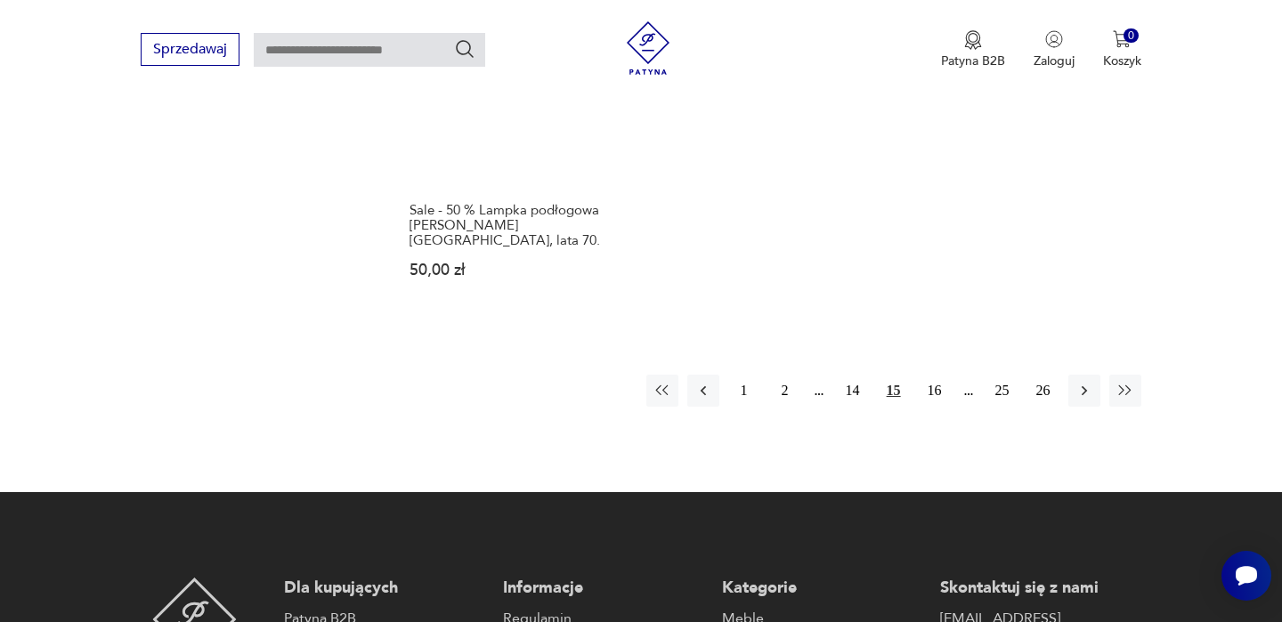
scroll to position [2781, 0]
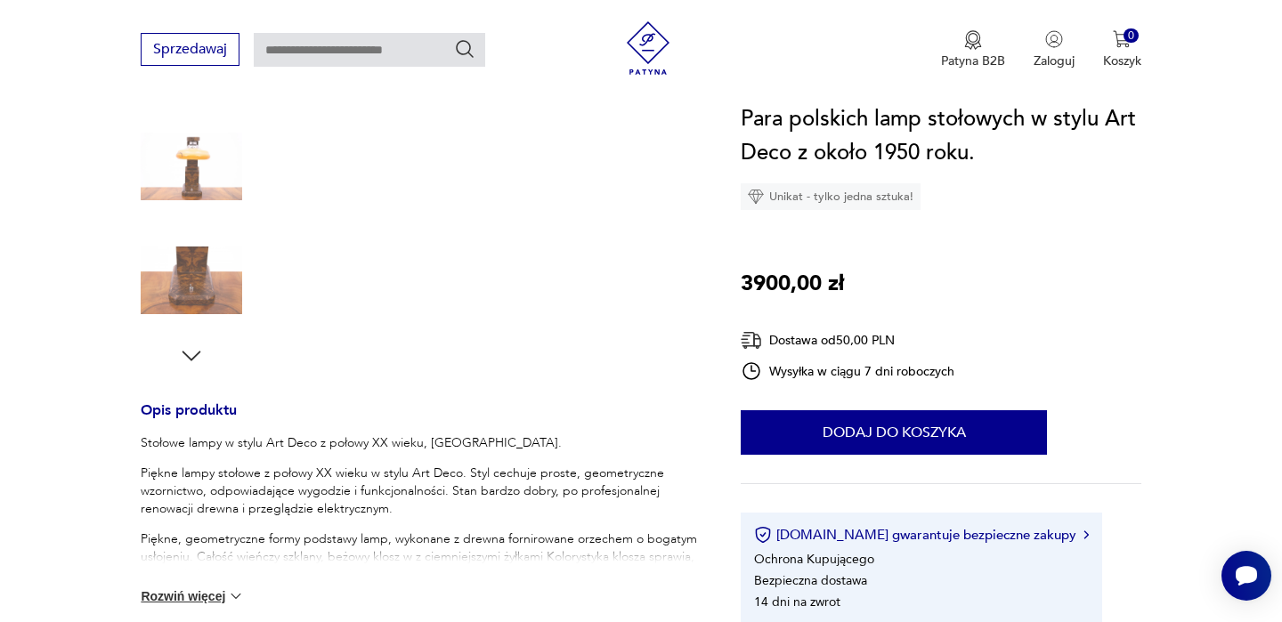
scroll to position [437, 0]
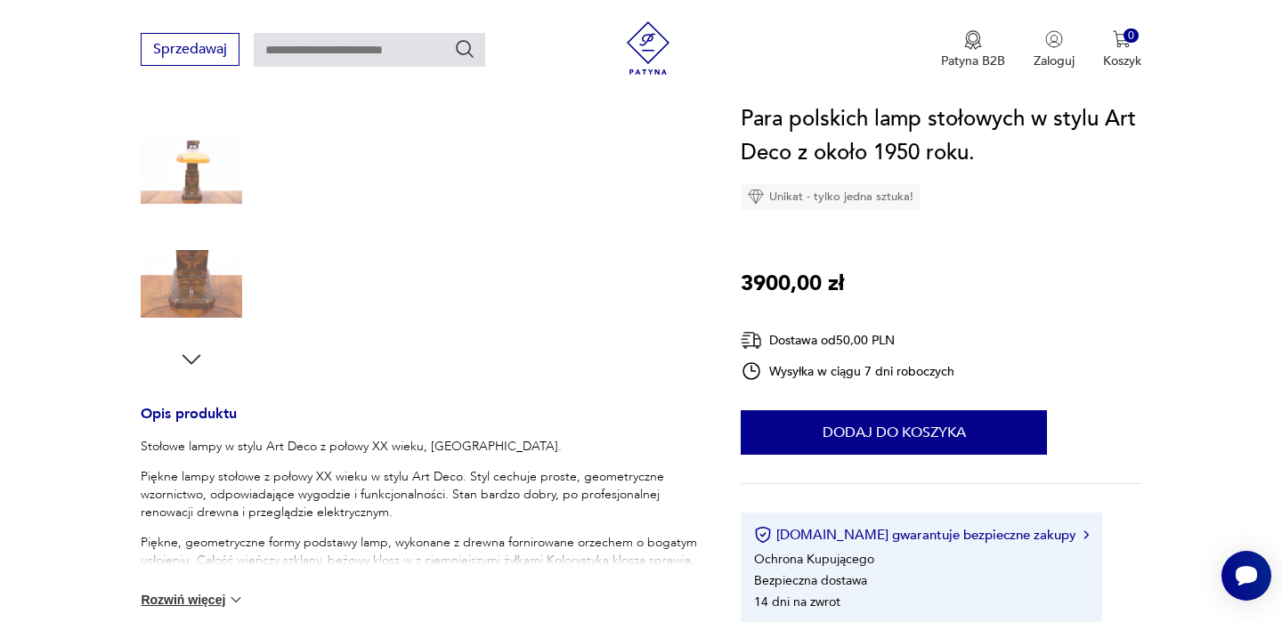
click at [192, 364] on icon "button" at bounding box center [191, 359] width 27 height 27
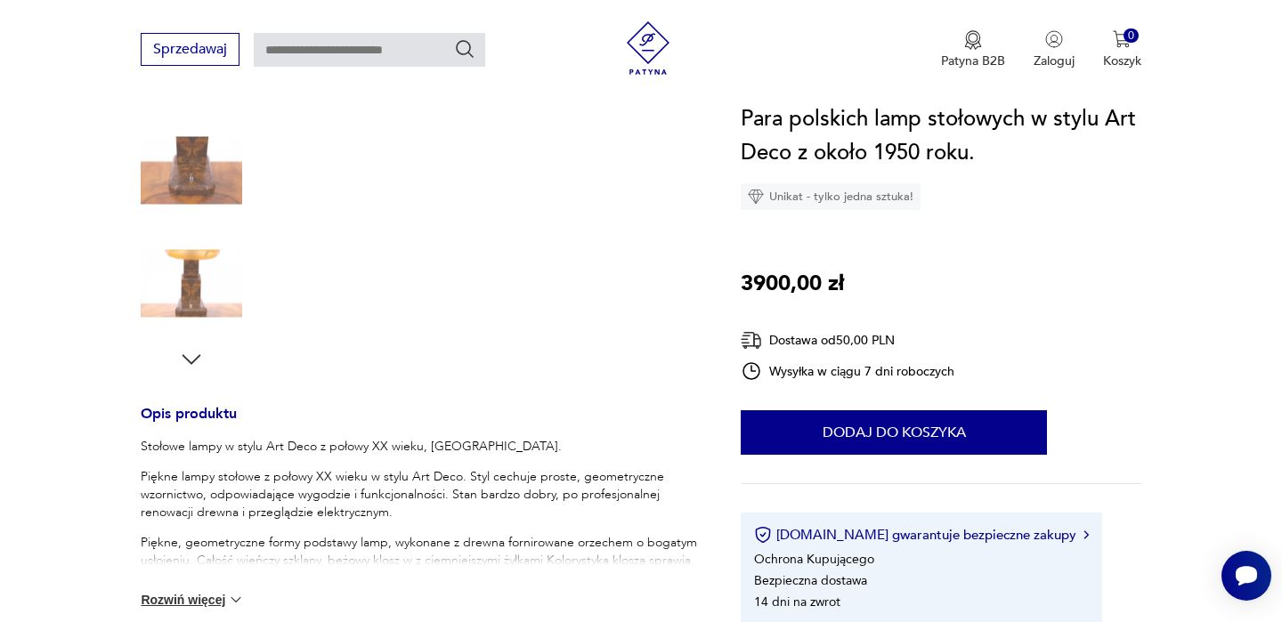
click at [192, 364] on icon "button" at bounding box center [191, 359] width 27 height 27
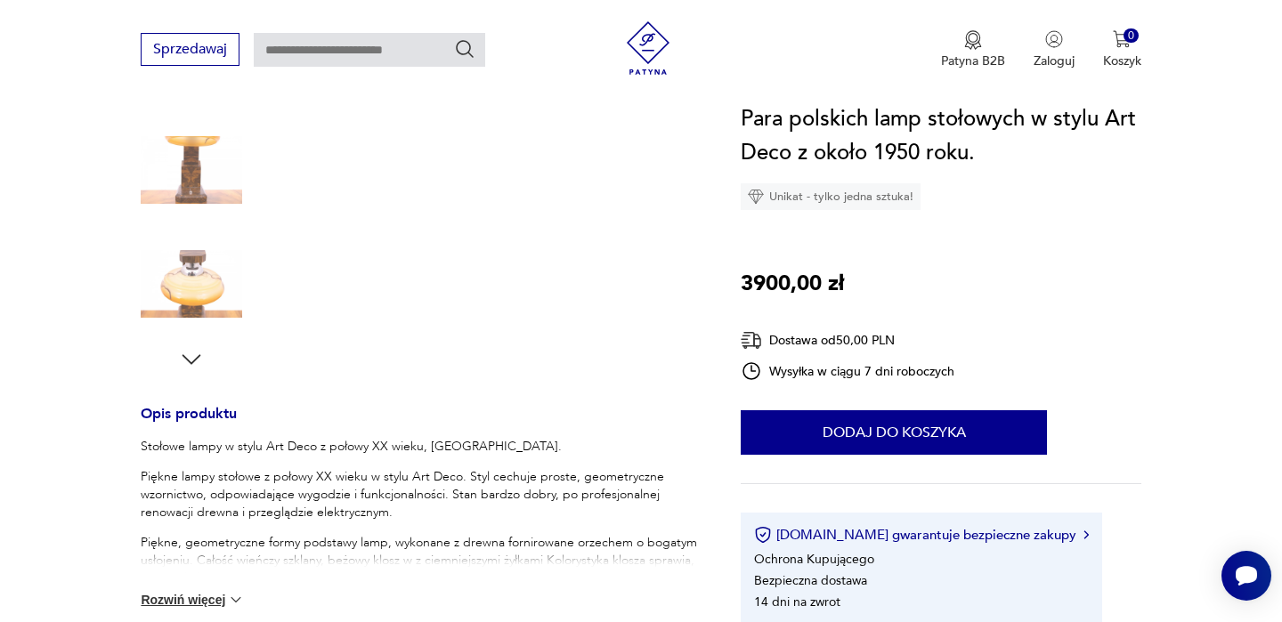
click at [192, 364] on icon "button" at bounding box center [191, 359] width 27 height 27
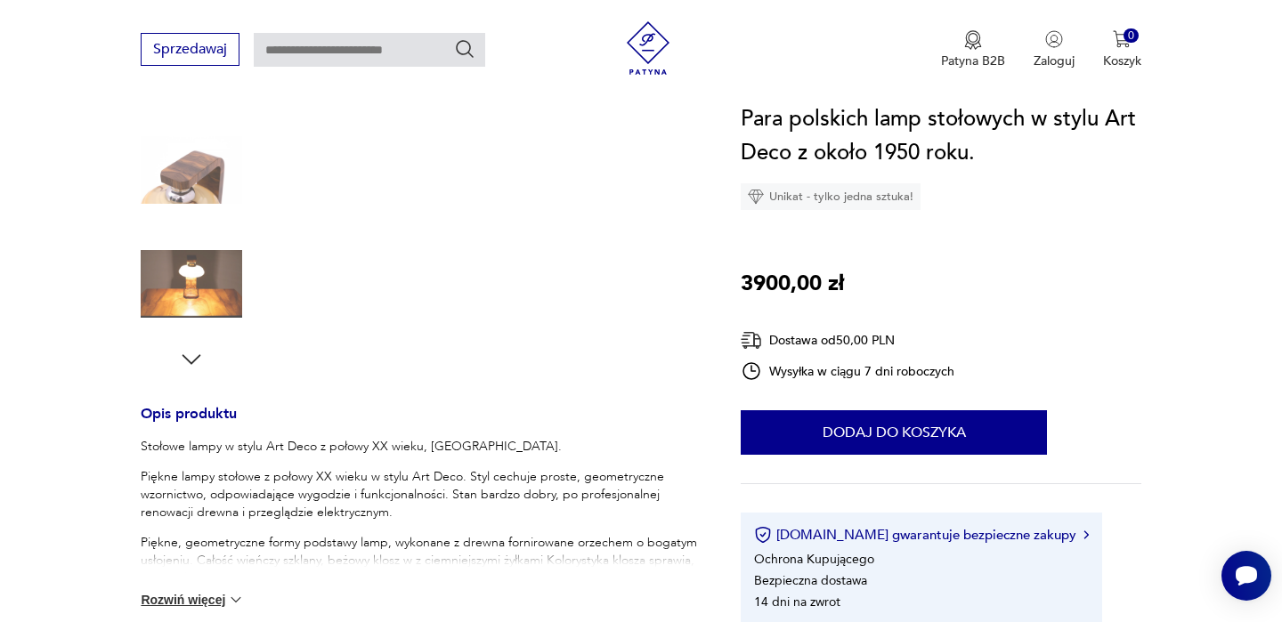
click at [192, 364] on icon "button" at bounding box center [191, 359] width 27 height 27
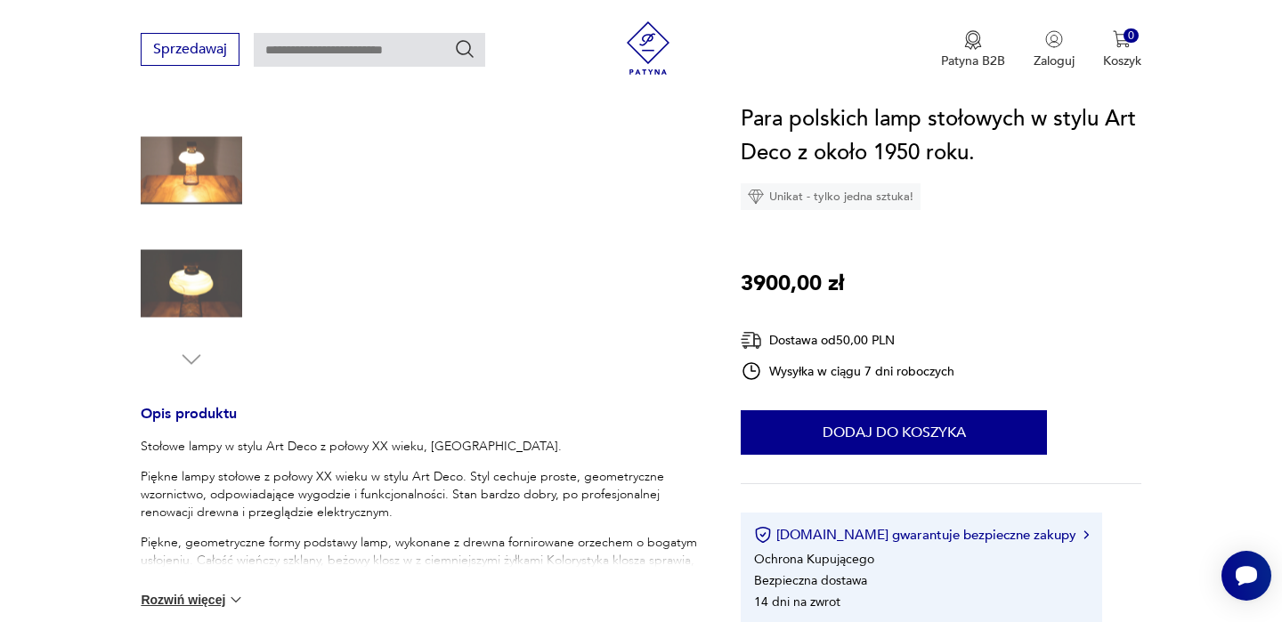
click at [178, 185] on img at bounding box center [191, 169] width 101 height 101
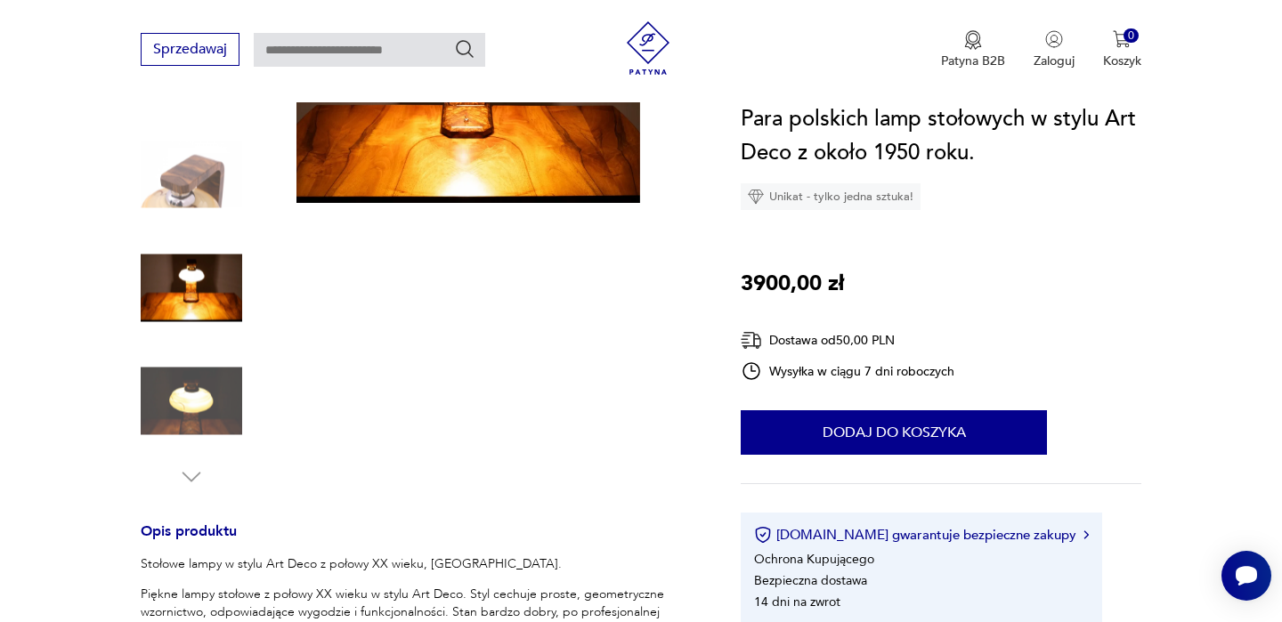
scroll to position [400, 0]
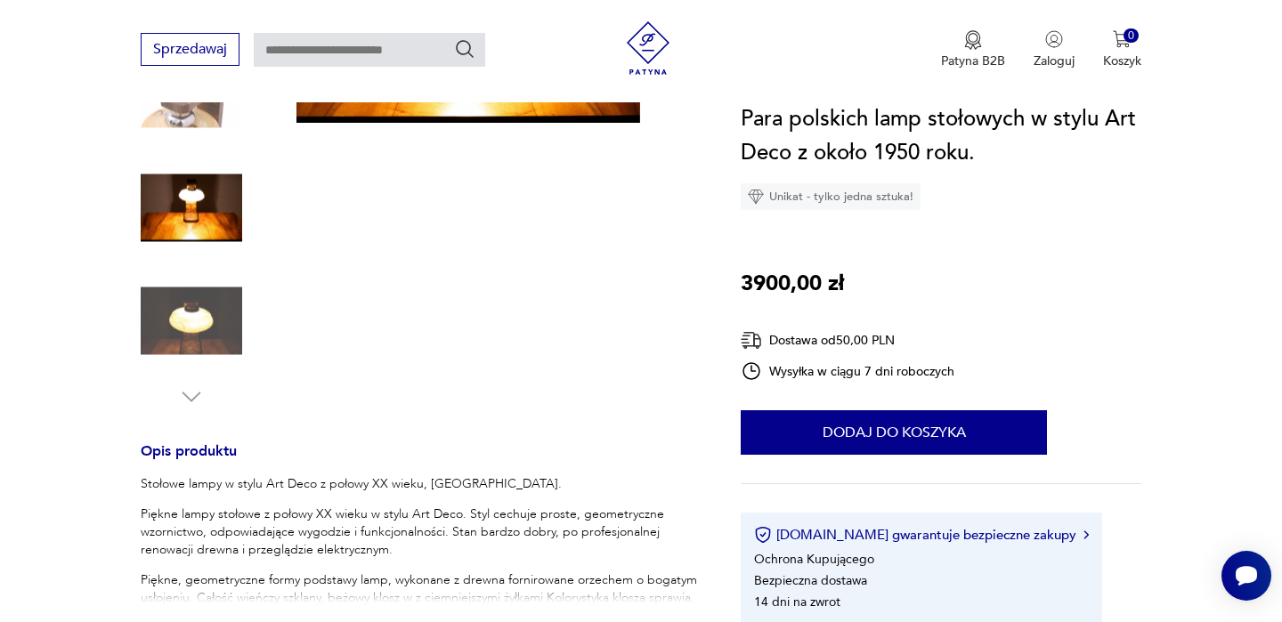
click at [196, 327] on img at bounding box center [191, 321] width 101 height 101
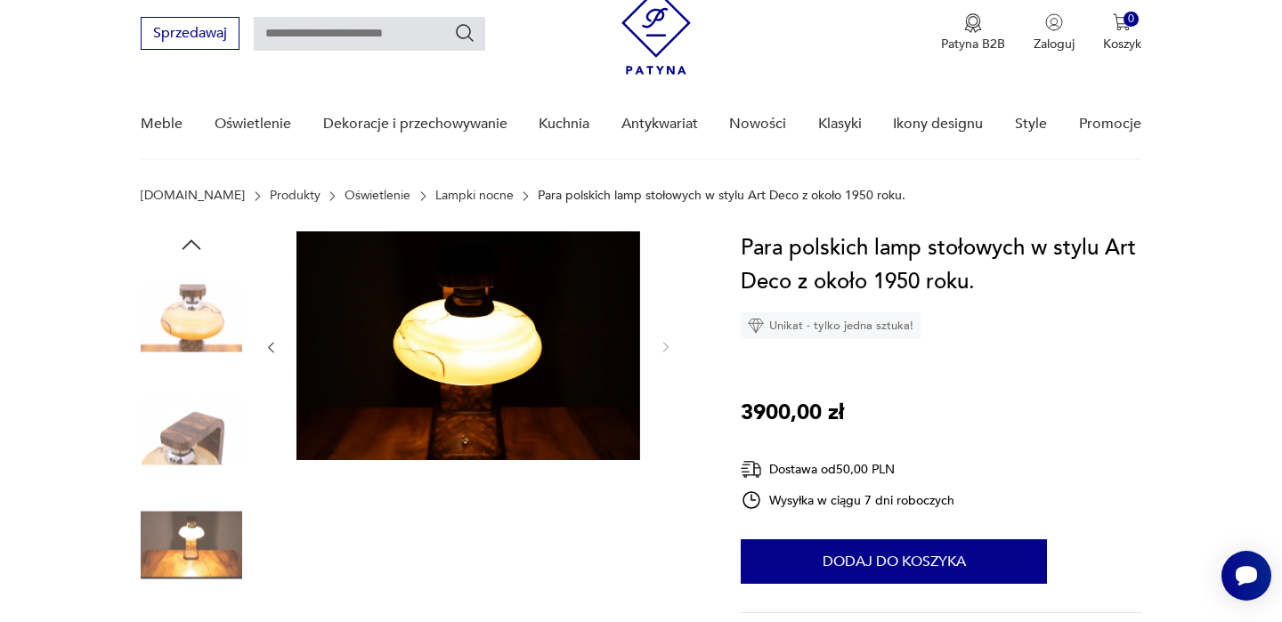
scroll to position [62, 0]
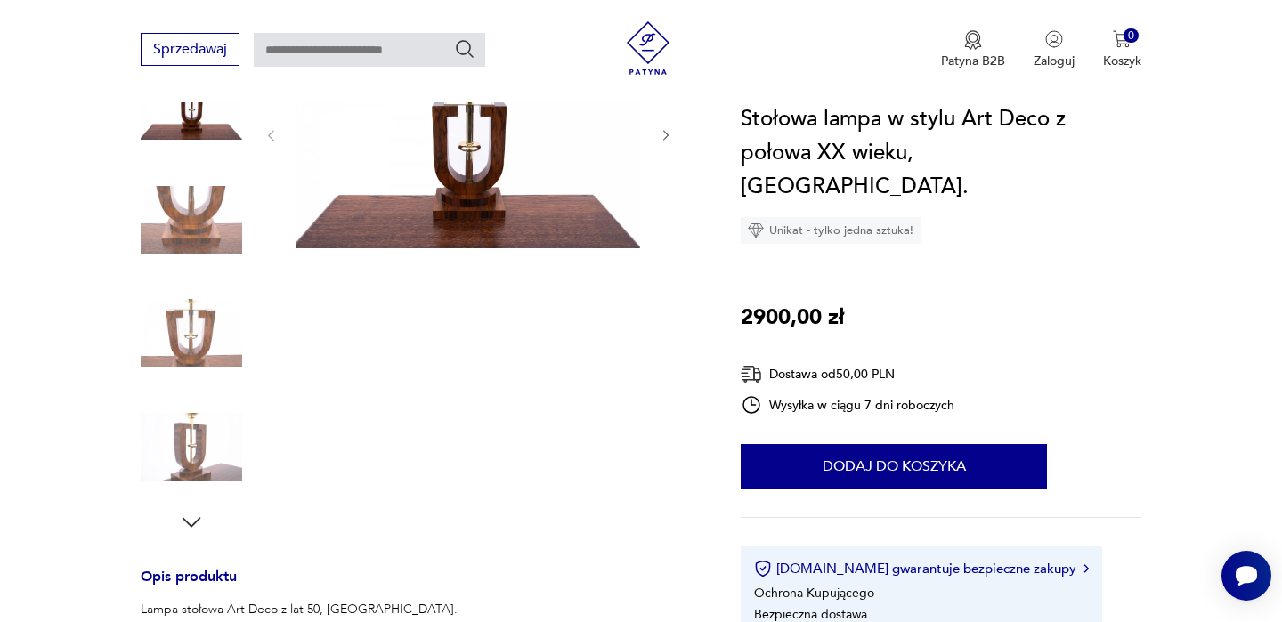
scroll to position [273, 0]
click at [192, 441] on img at bounding box center [191, 447] width 101 height 101
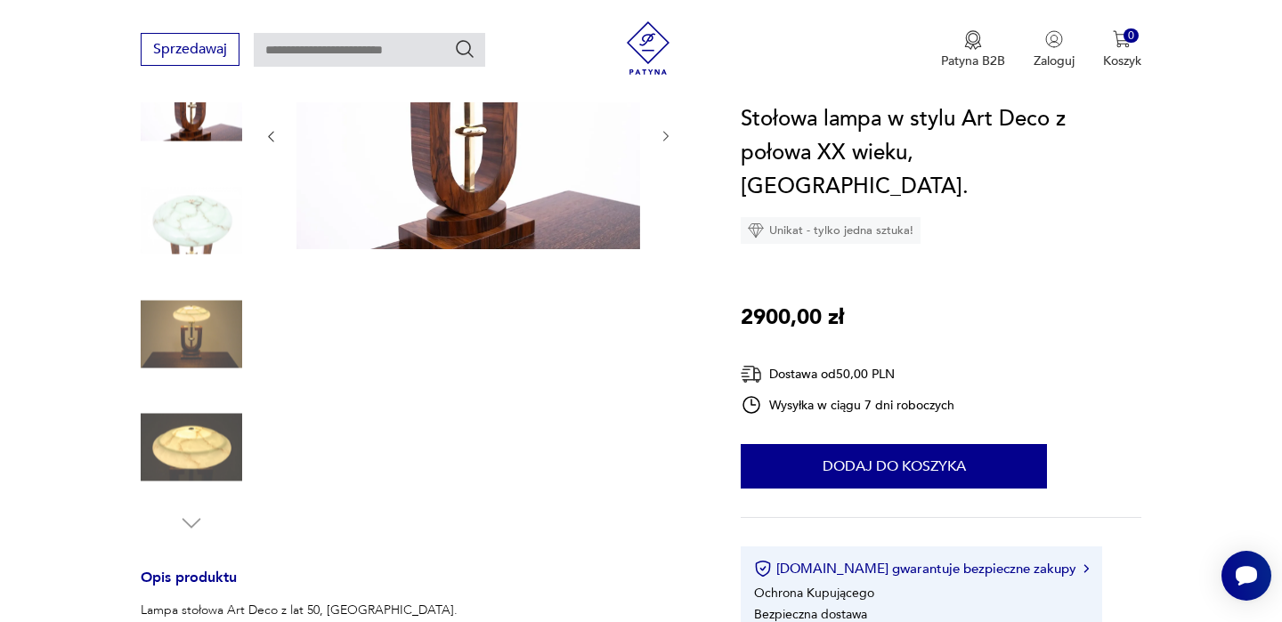
click at [183, 372] on img at bounding box center [191, 333] width 101 height 101
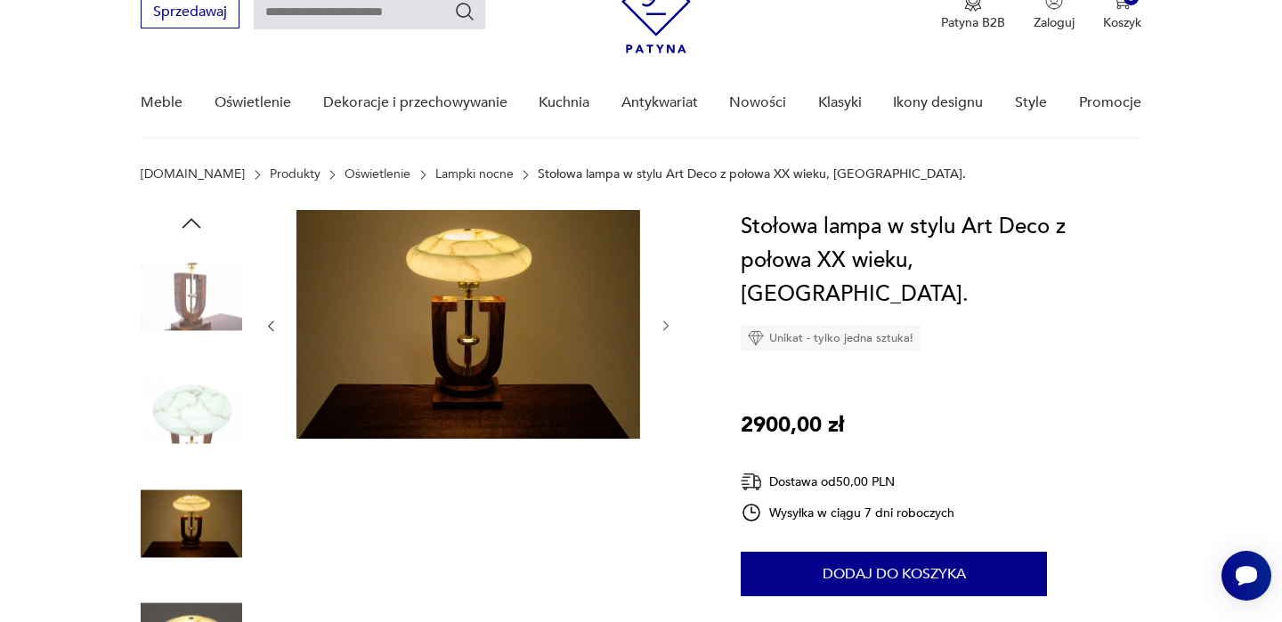
scroll to position [76, 0]
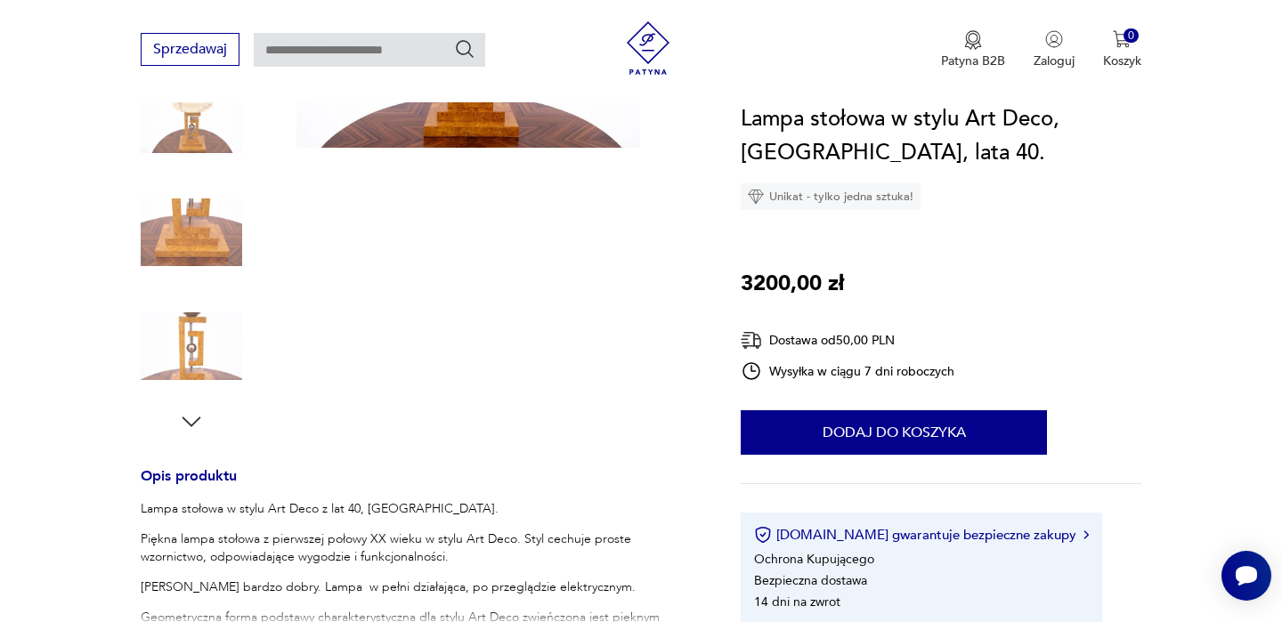
scroll to position [418, 0]
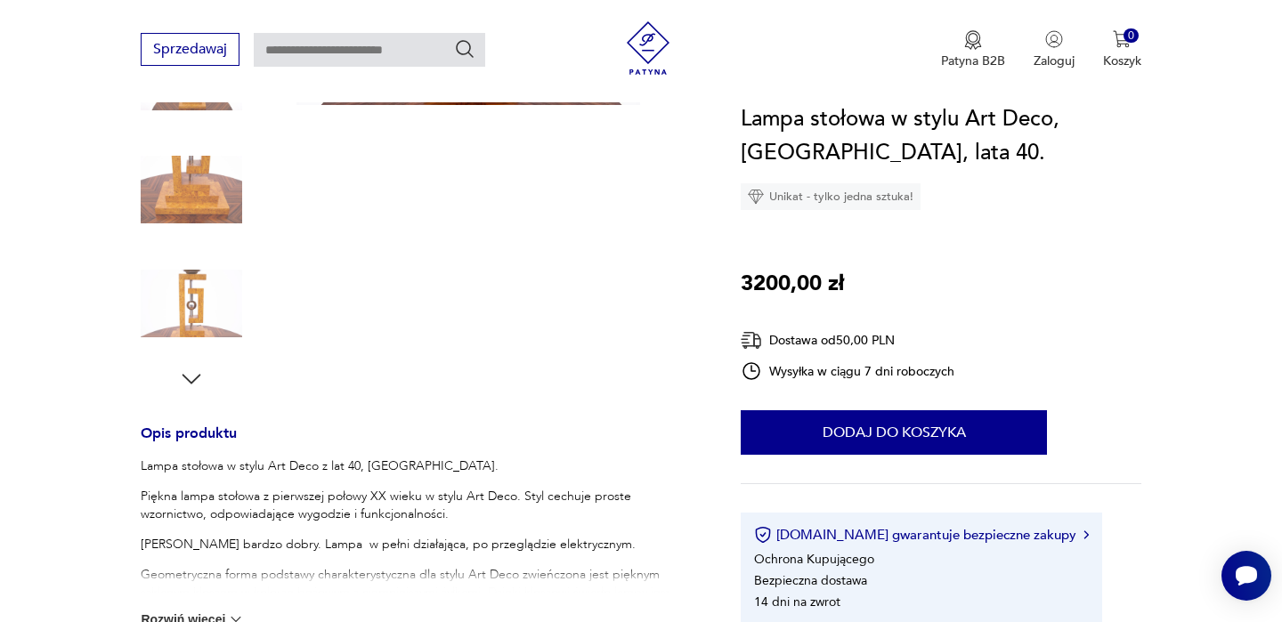
click at [189, 393] on div "Opis produktu Lampa stołowa w stylu Art Deco z lat 40, [GEOGRAPHIC_DATA]. Piękn…" at bounding box center [419, 408] width 557 height 1064
click at [190, 384] on icon "button" at bounding box center [191, 379] width 27 height 27
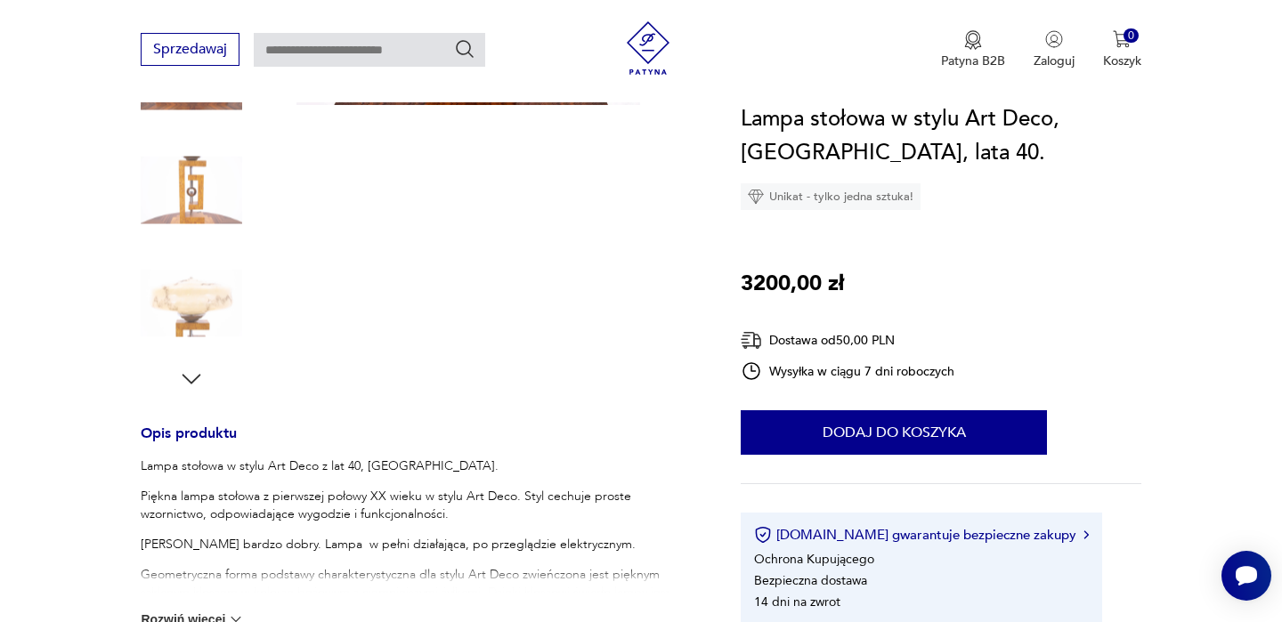
click at [190, 384] on icon "button" at bounding box center [191, 379] width 27 height 27
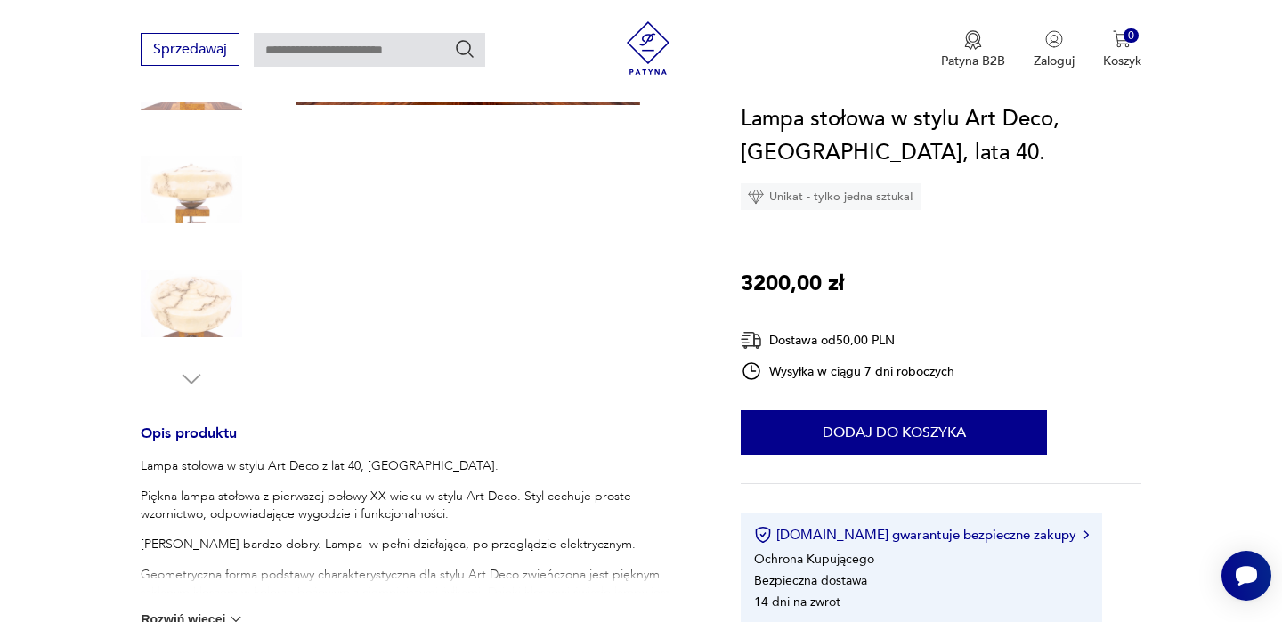
click at [195, 267] on img at bounding box center [191, 303] width 101 height 101
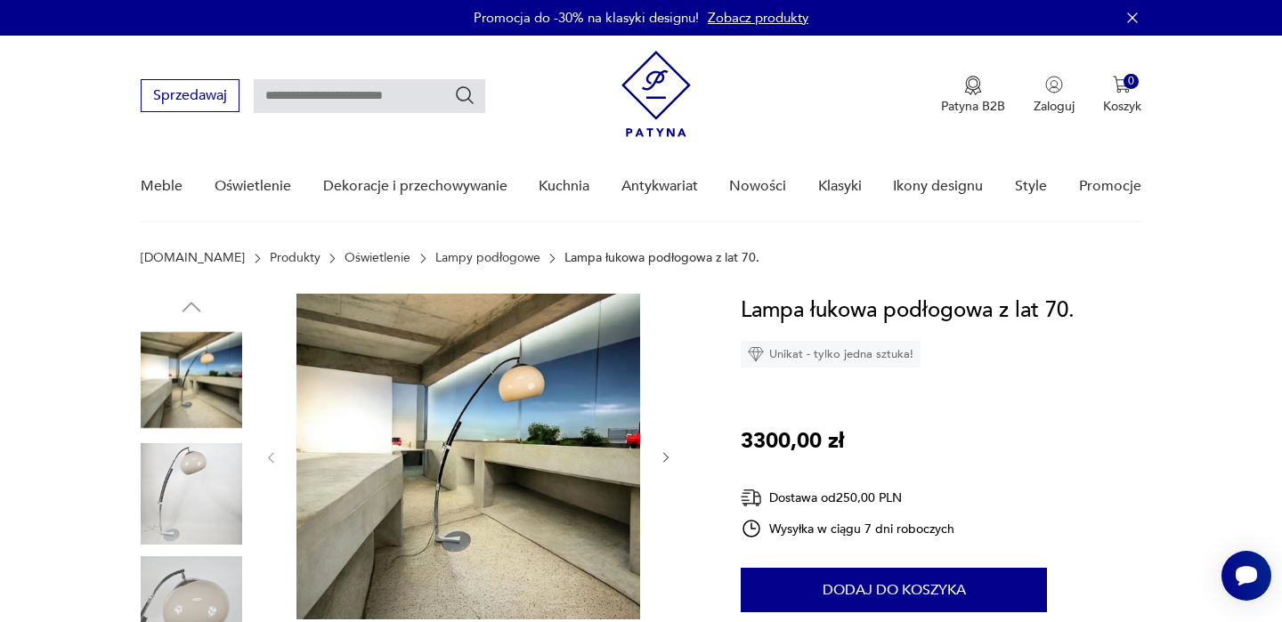
click at [180, 488] on img at bounding box center [191, 493] width 101 height 101
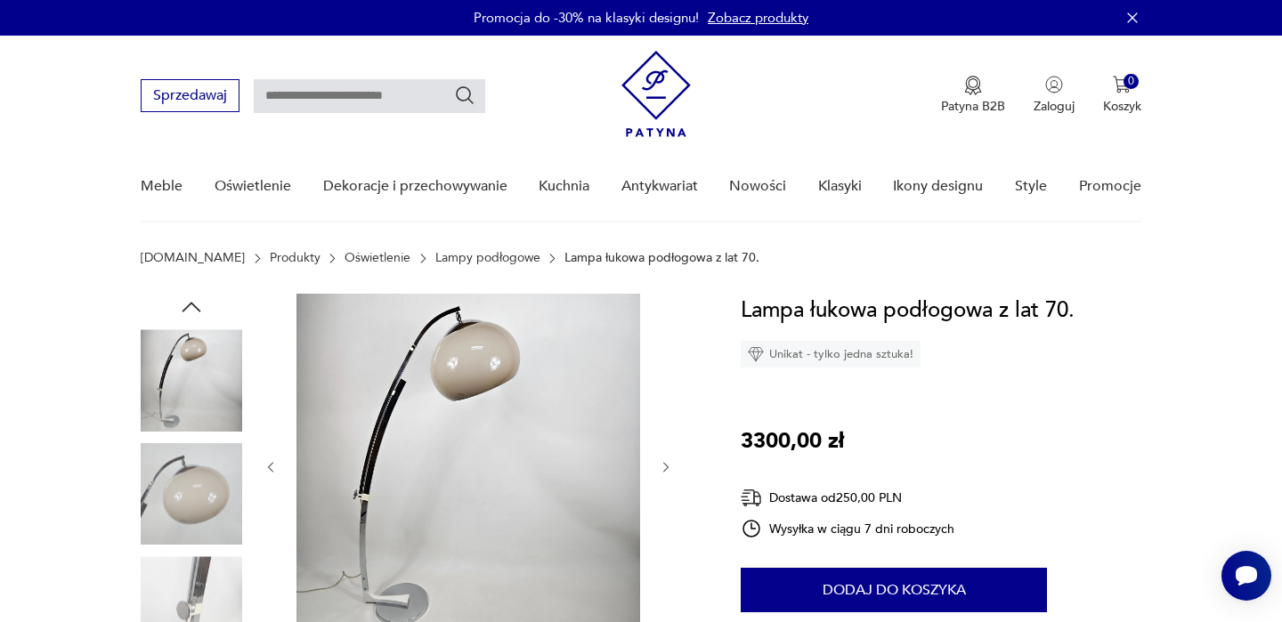
click at [182, 531] on img at bounding box center [191, 493] width 101 height 101
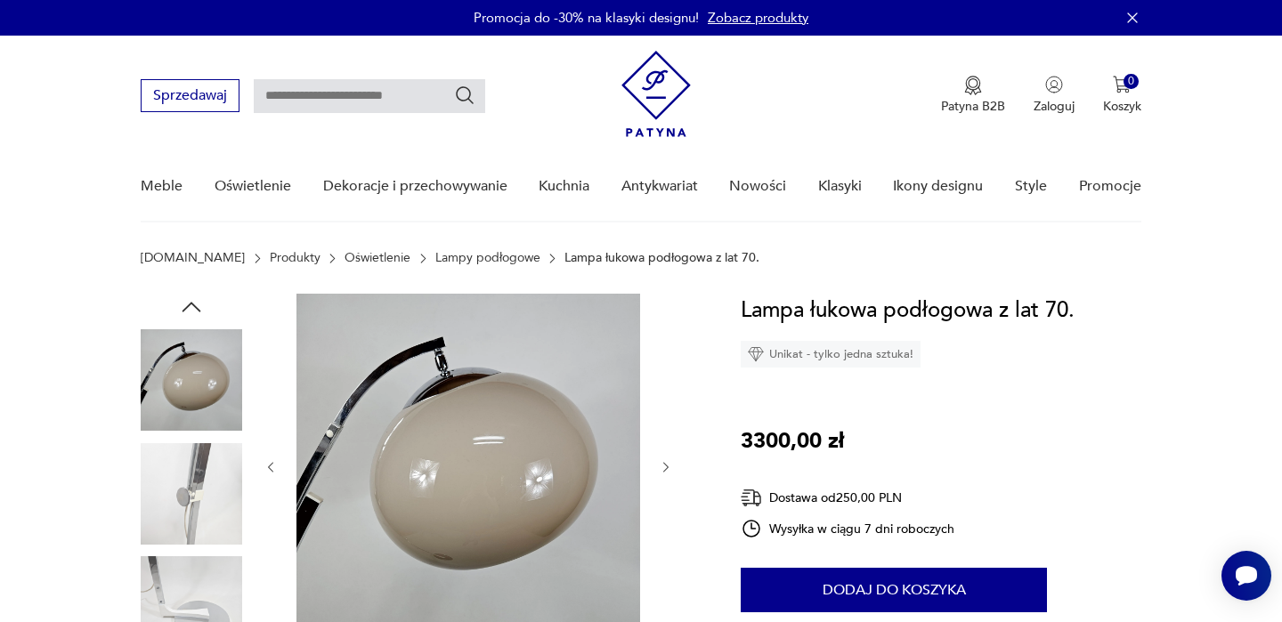
click at [182, 585] on img at bounding box center [191, 606] width 101 height 101
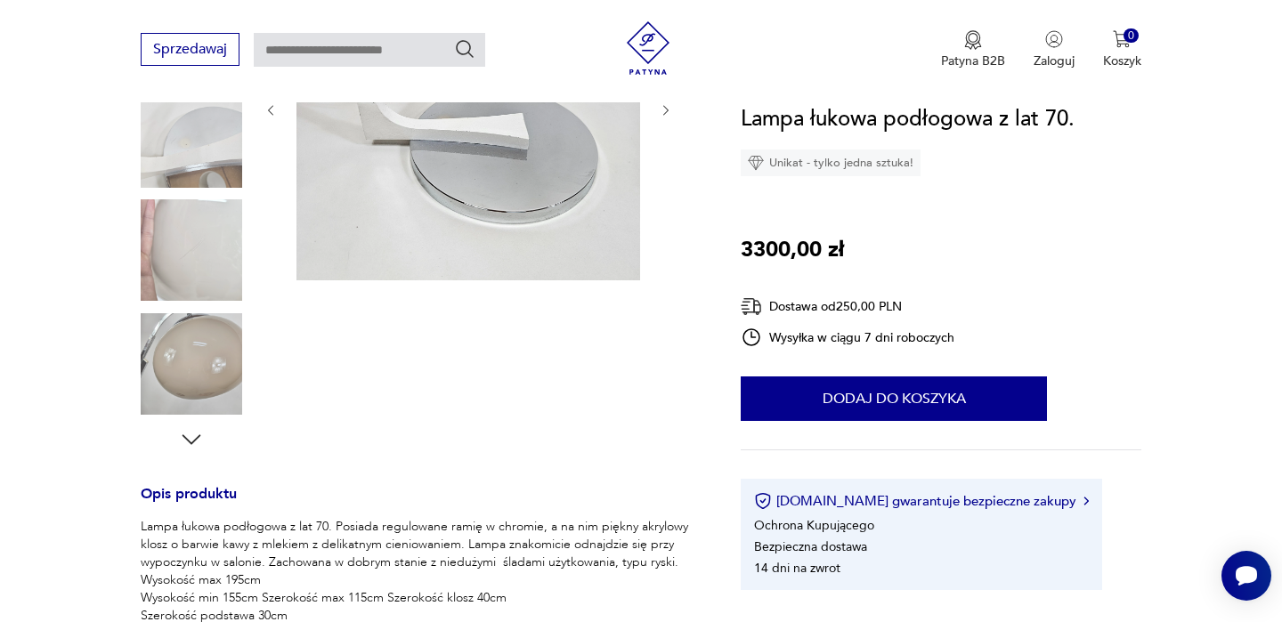
scroll to position [395, 0]
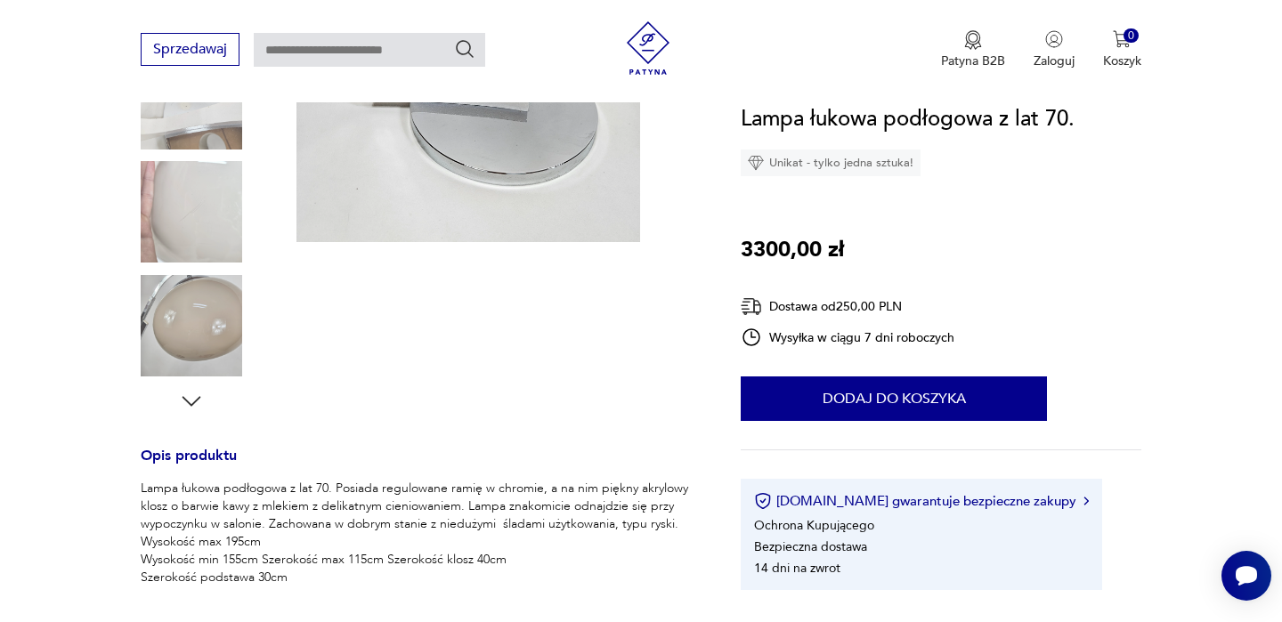
click at [232, 313] on img at bounding box center [191, 325] width 101 height 101
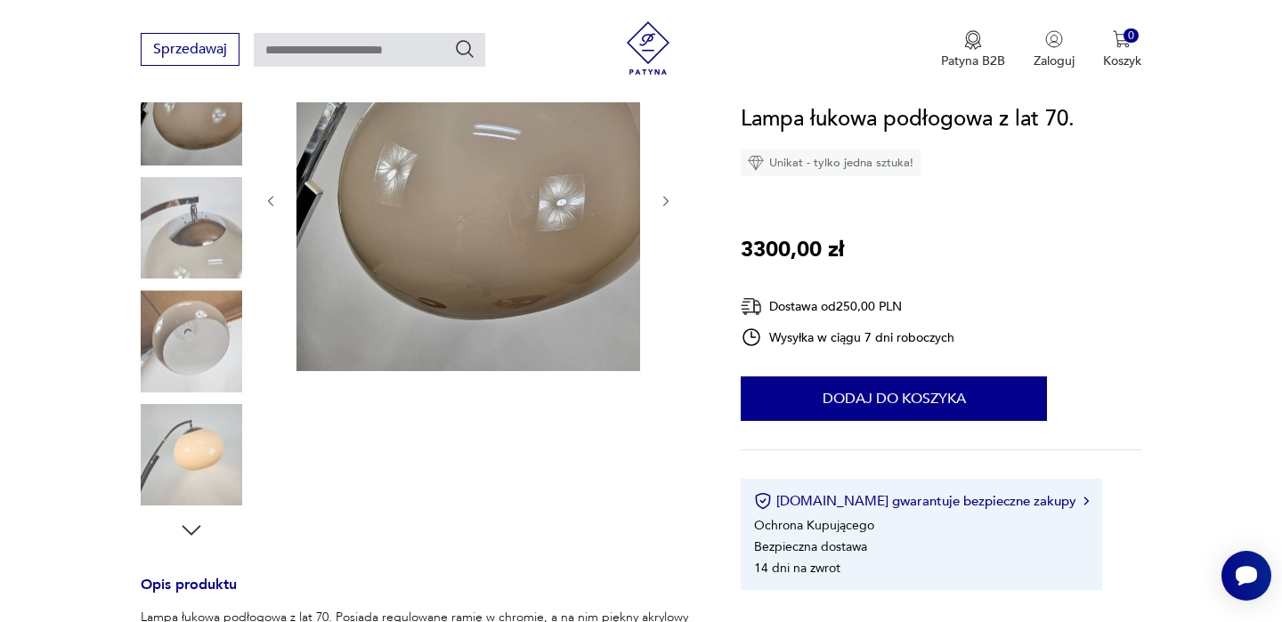
scroll to position [272, 0]
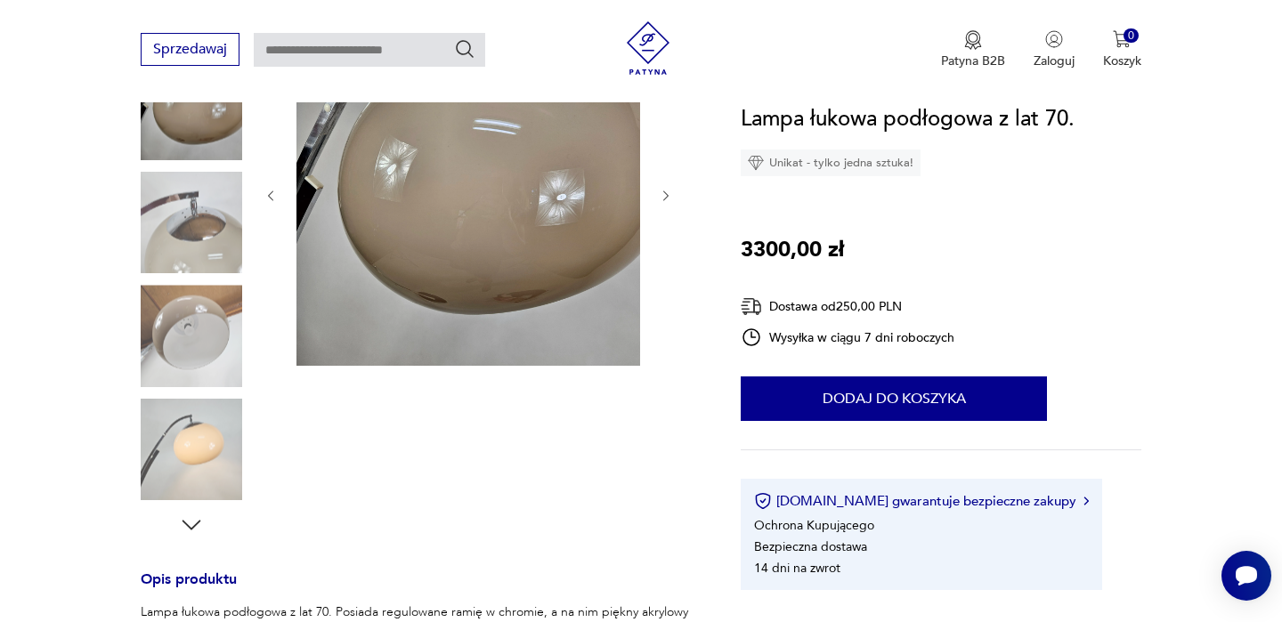
click at [223, 319] on img at bounding box center [191, 335] width 101 height 101
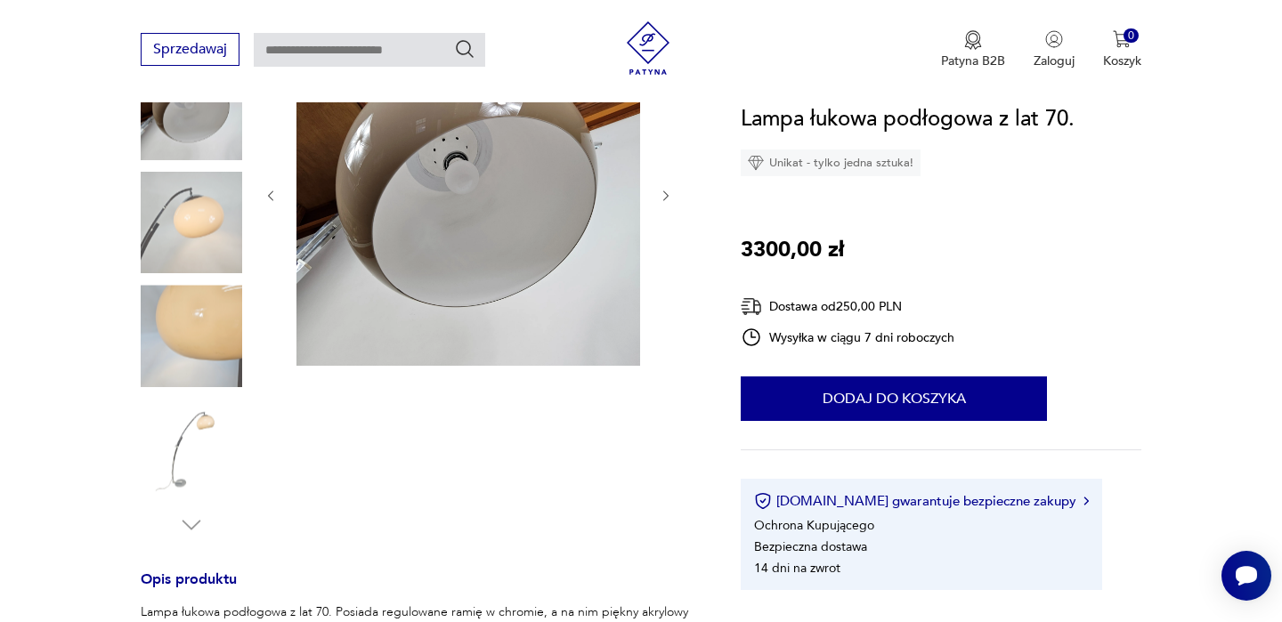
click at [217, 255] on img at bounding box center [191, 222] width 101 height 101
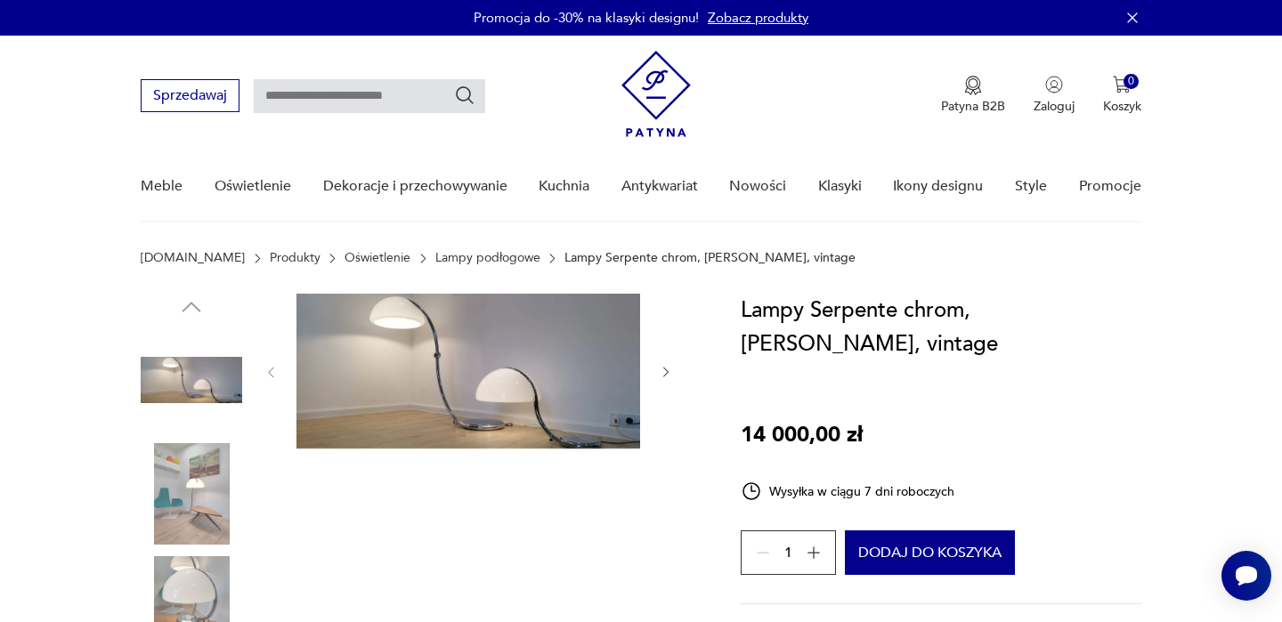
click at [172, 491] on img at bounding box center [191, 493] width 101 height 101
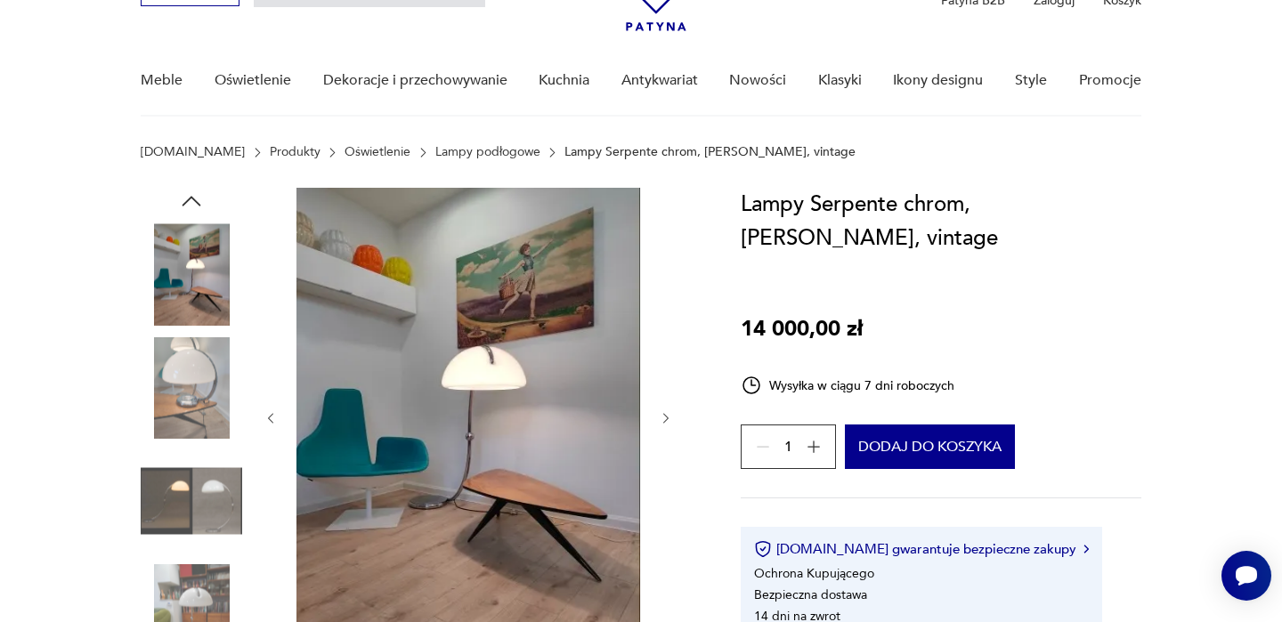
scroll to position [104, 0]
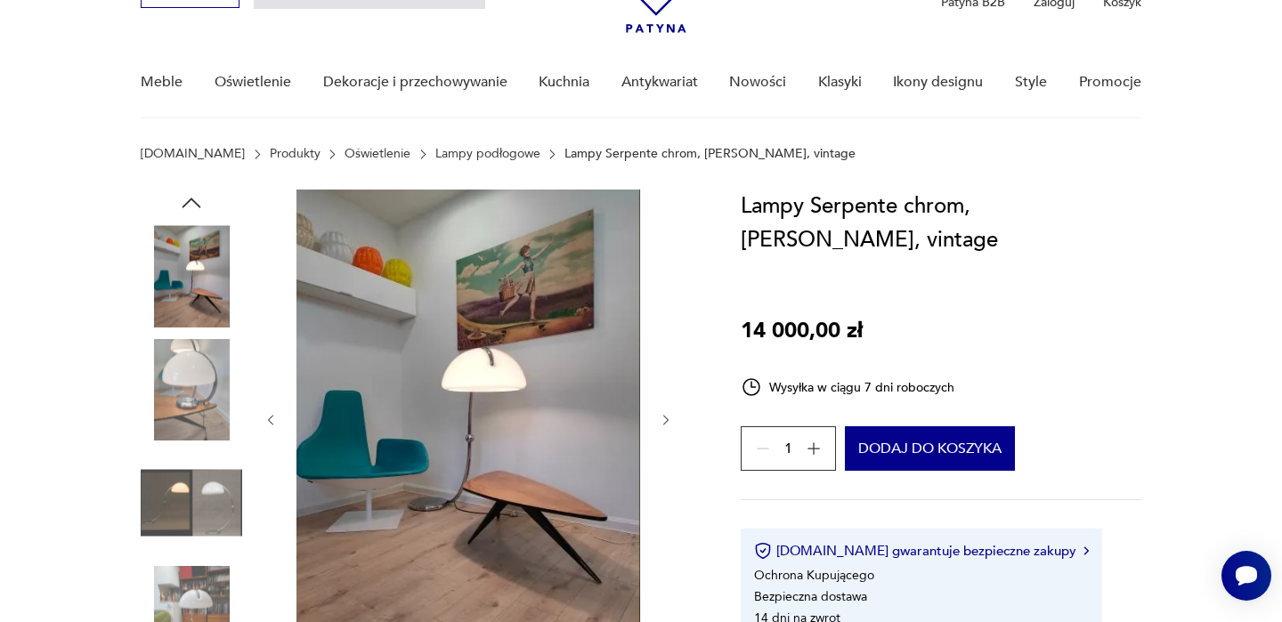
click at [182, 591] on img at bounding box center [191, 616] width 101 height 101
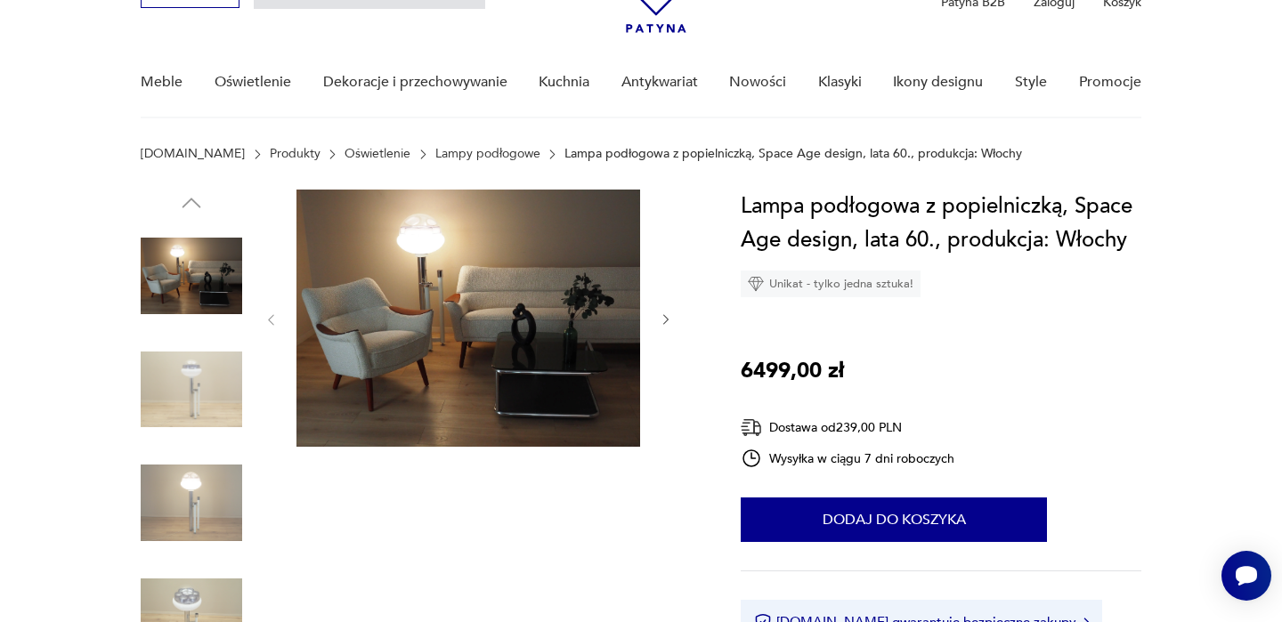
scroll to position [106, 0]
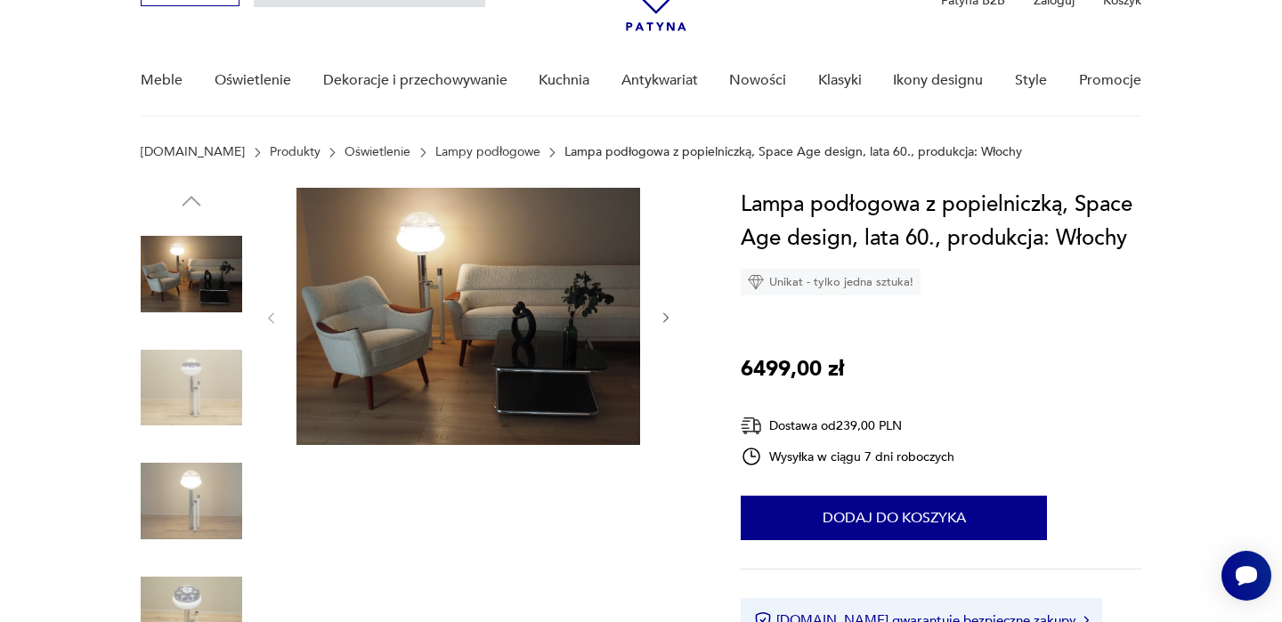
click at [153, 537] on img at bounding box center [191, 500] width 101 height 101
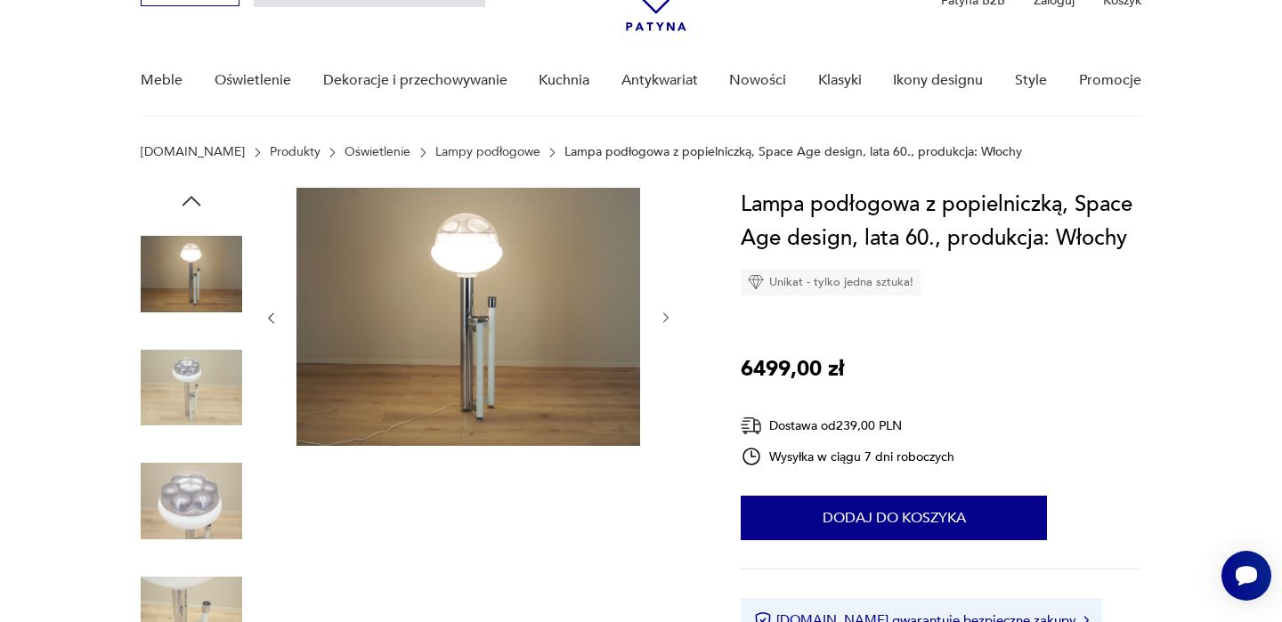
click at [153, 537] on img at bounding box center [191, 500] width 101 height 101
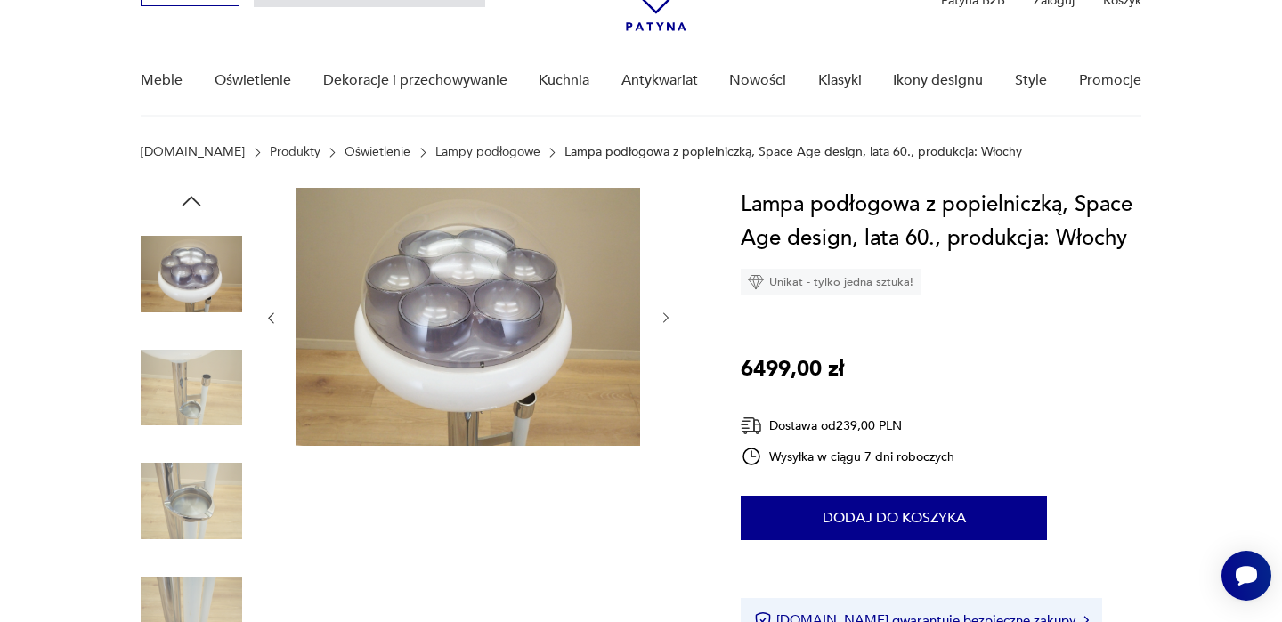
click at [167, 582] on img at bounding box center [191, 614] width 101 height 101
